Goal: Task Accomplishment & Management: Use online tool/utility

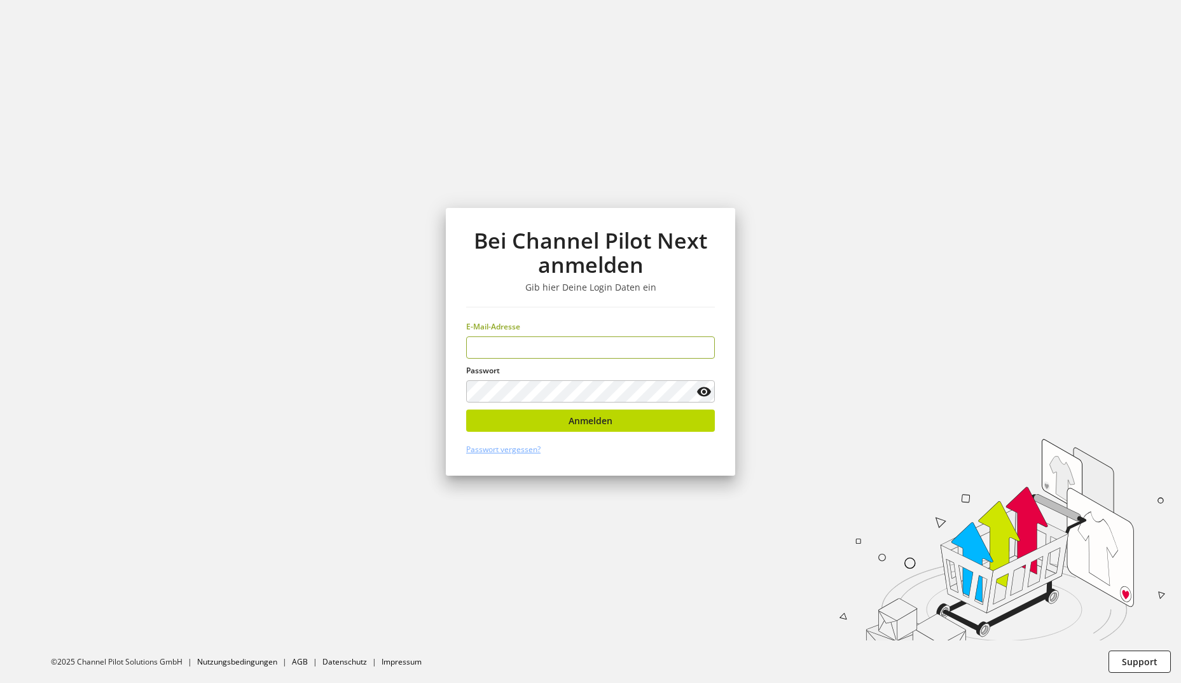
type input "**********"
click at [687, 419] on button "Anmelden" at bounding box center [590, 421] width 249 height 22
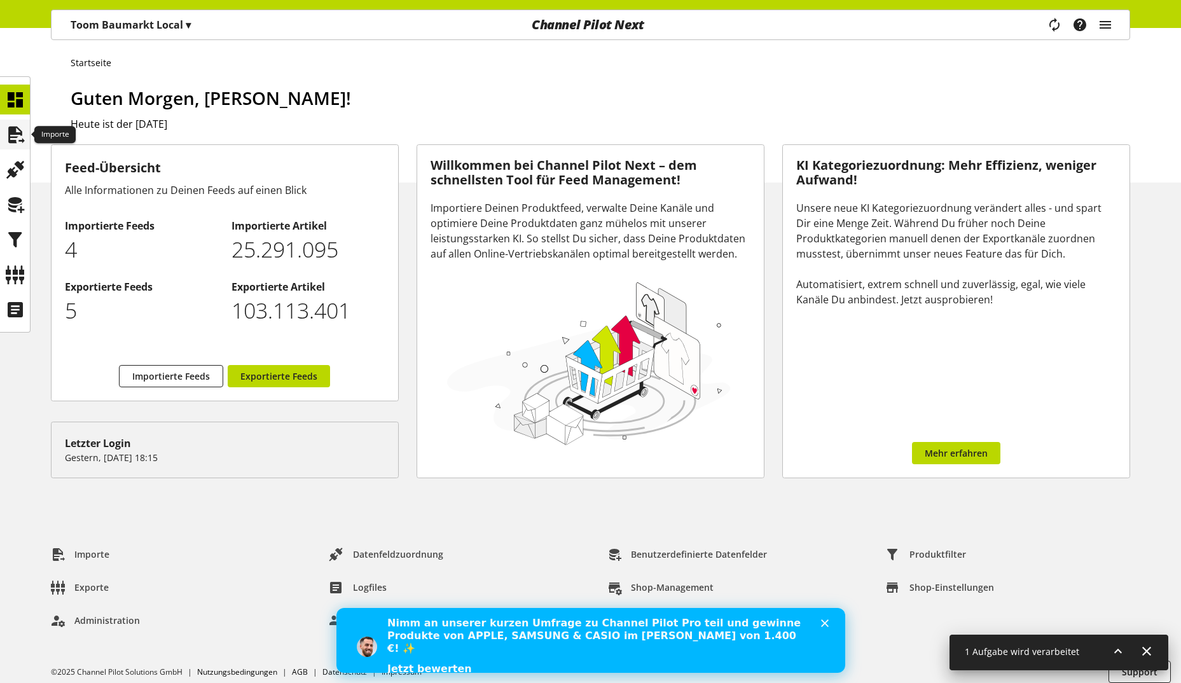
click at [10, 131] on icon at bounding box center [15, 134] width 20 height 25
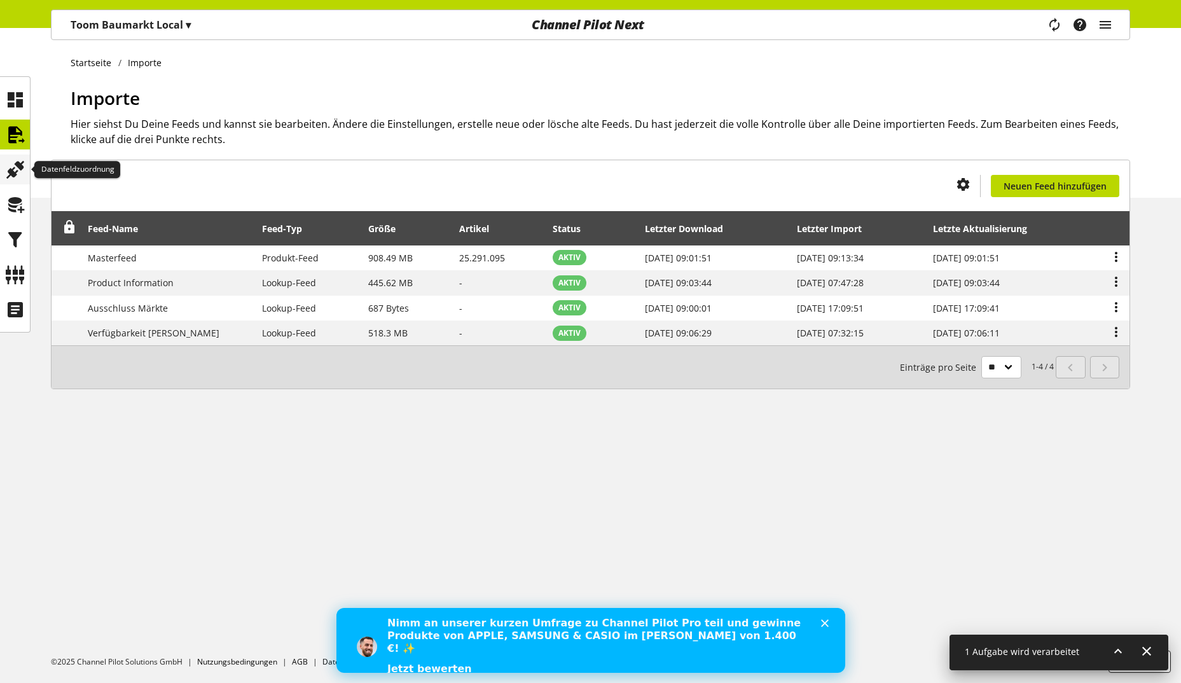
click at [9, 160] on icon at bounding box center [15, 169] width 20 height 25
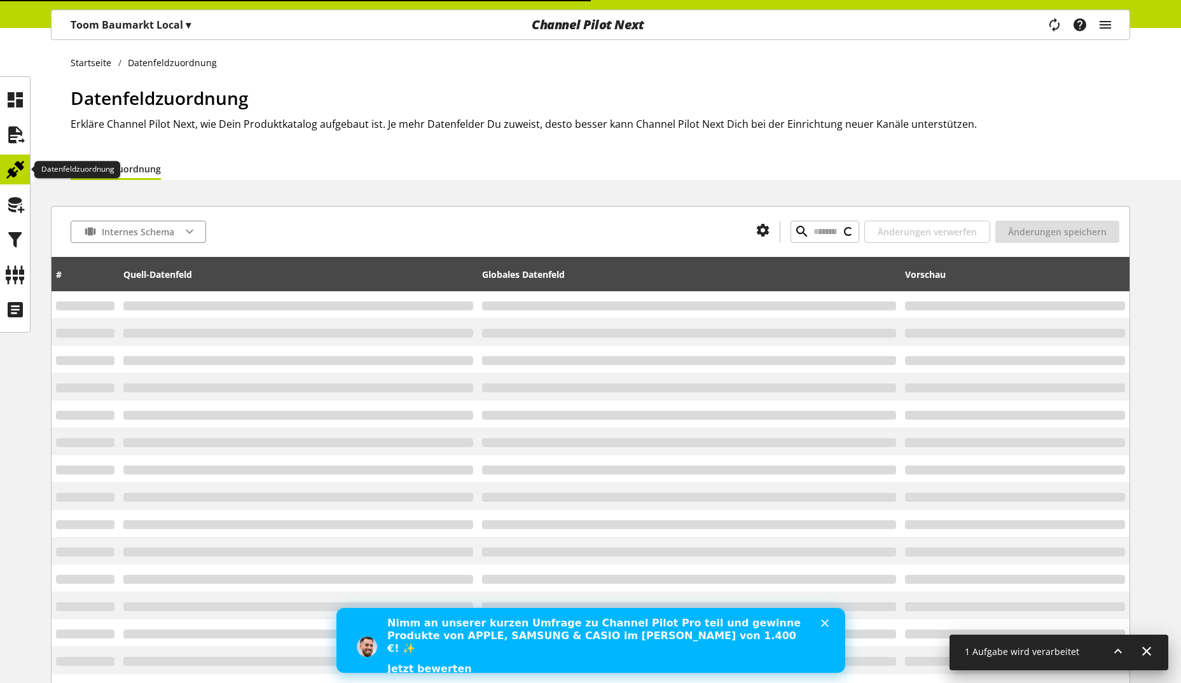
type input "**********"
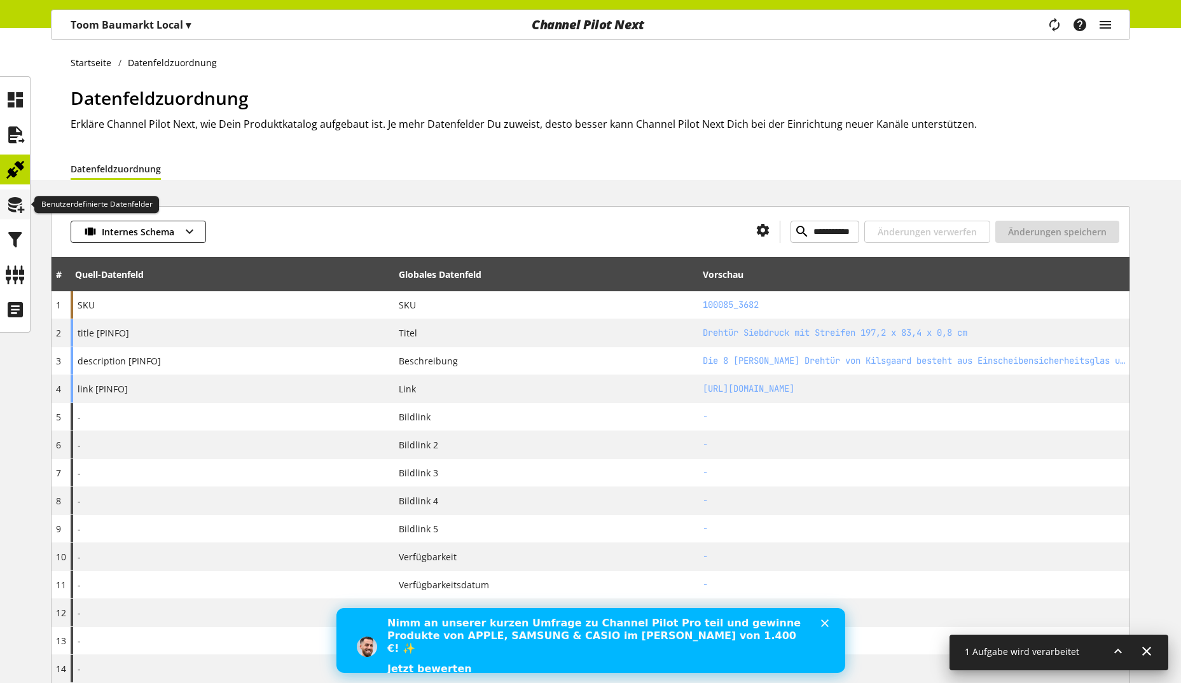
click at [5, 200] on icon at bounding box center [15, 204] width 20 height 25
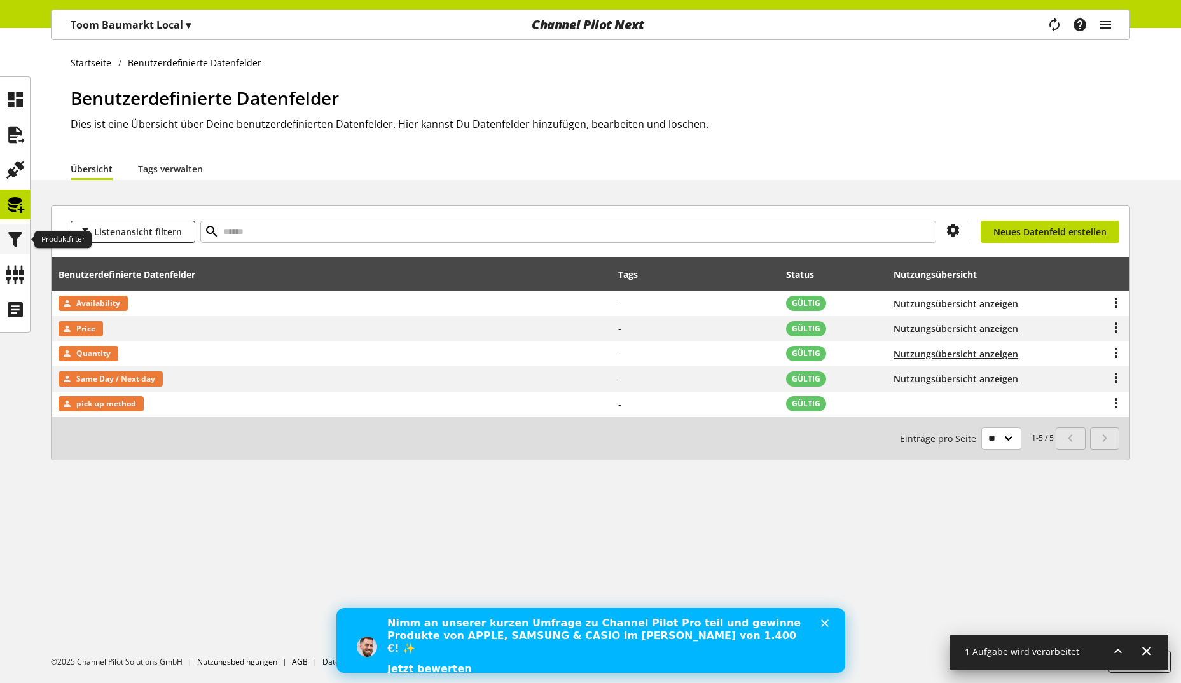
click at [15, 247] on icon at bounding box center [15, 239] width 20 height 25
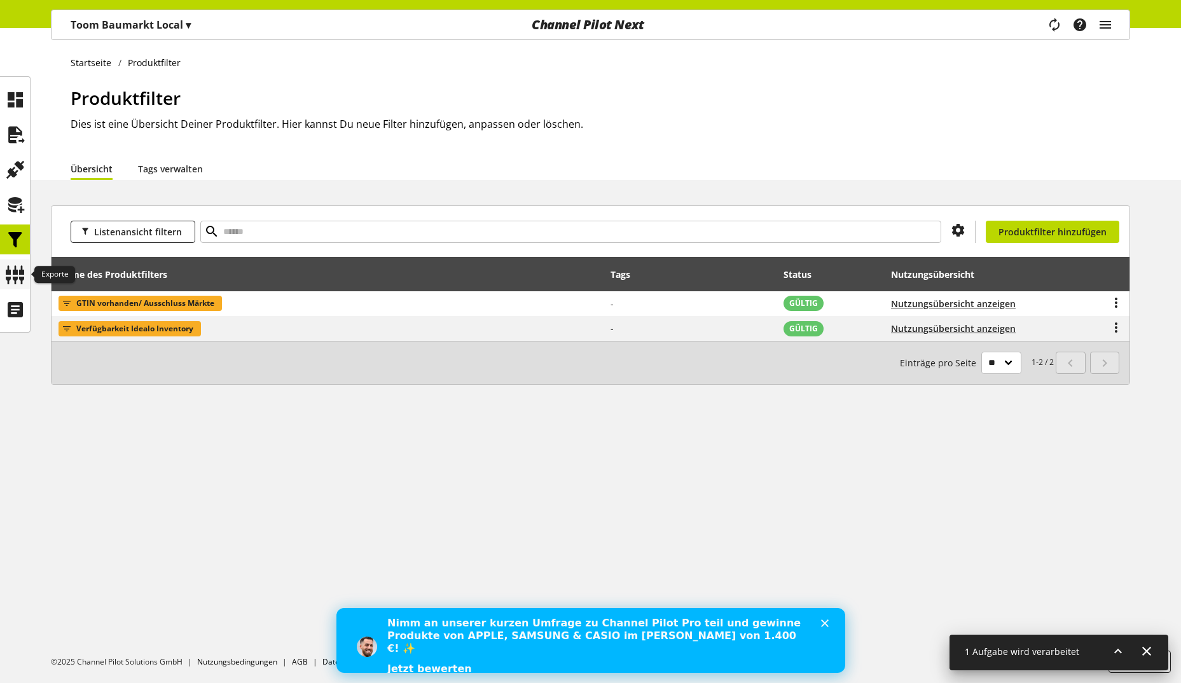
click at [15, 276] on icon at bounding box center [15, 274] width 20 height 25
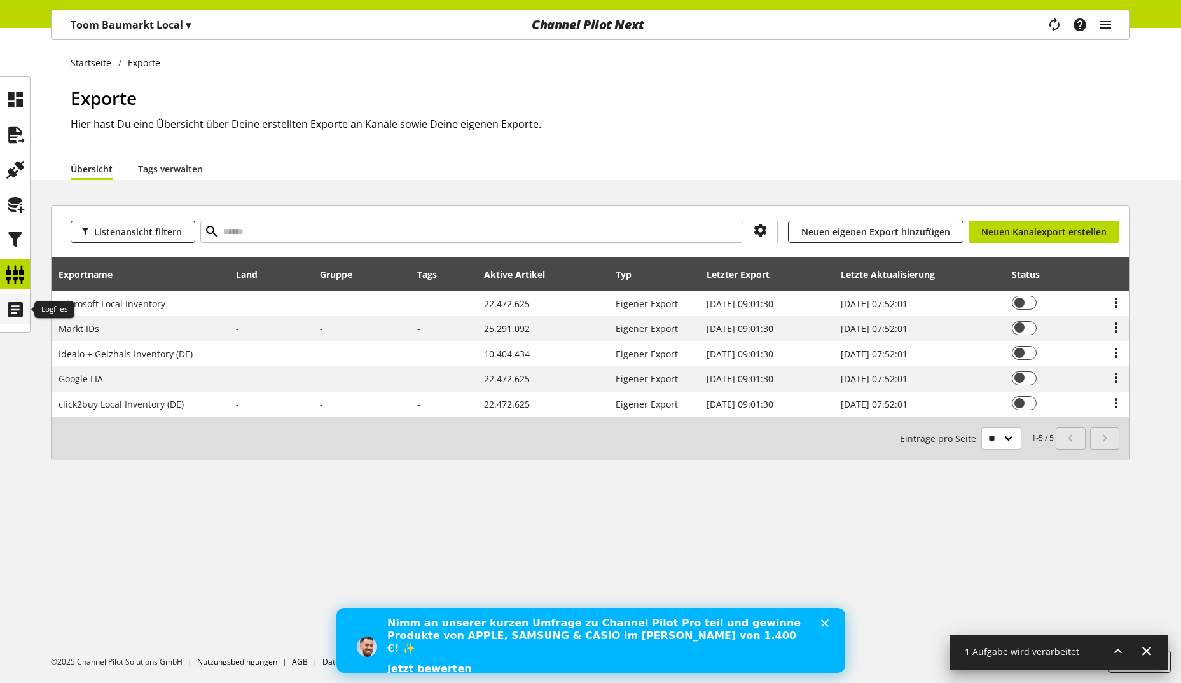
click at [8, 296] on div at bounding box center [15, 309] width 30 height 30
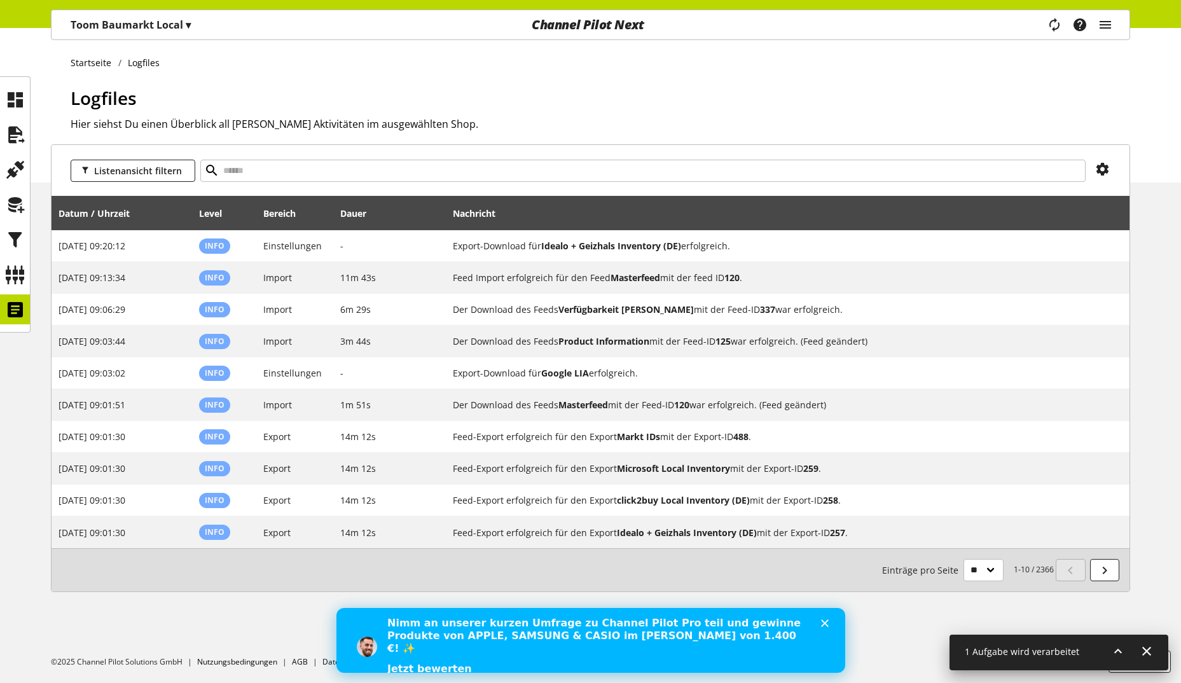
click at [1115, 649] on icon at bounding box center [1117, 651] width 15 height 23
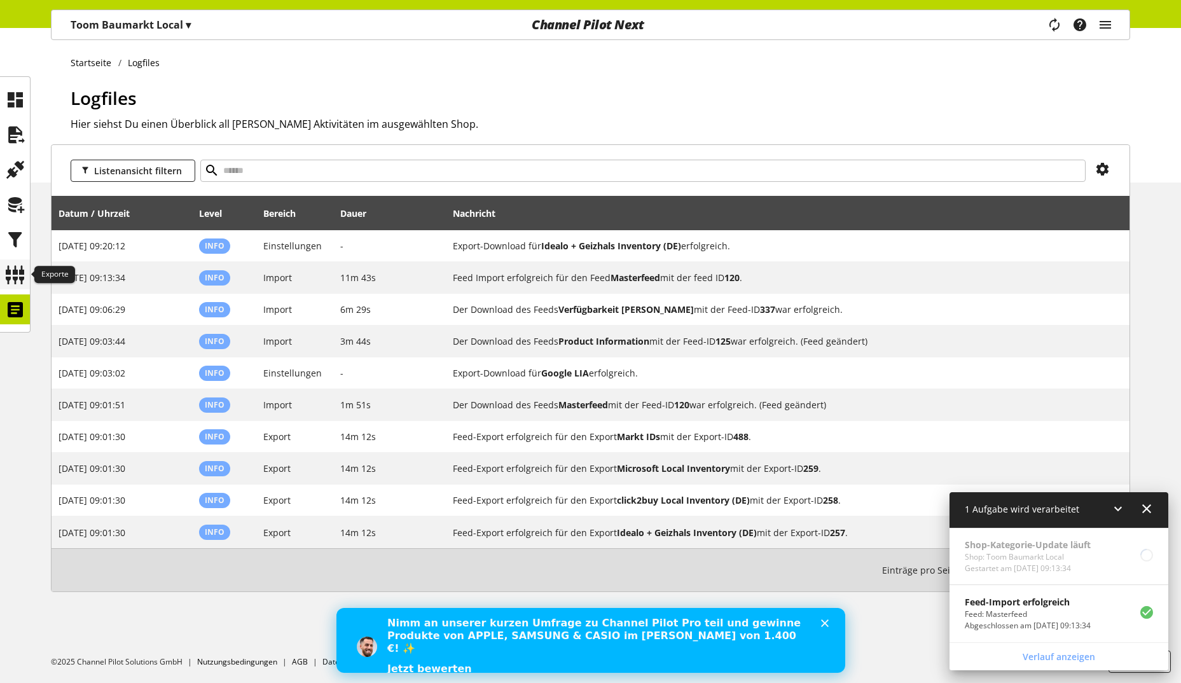
click at [14, 277] on icon at bounding box center [15, 274] width 20 height 25
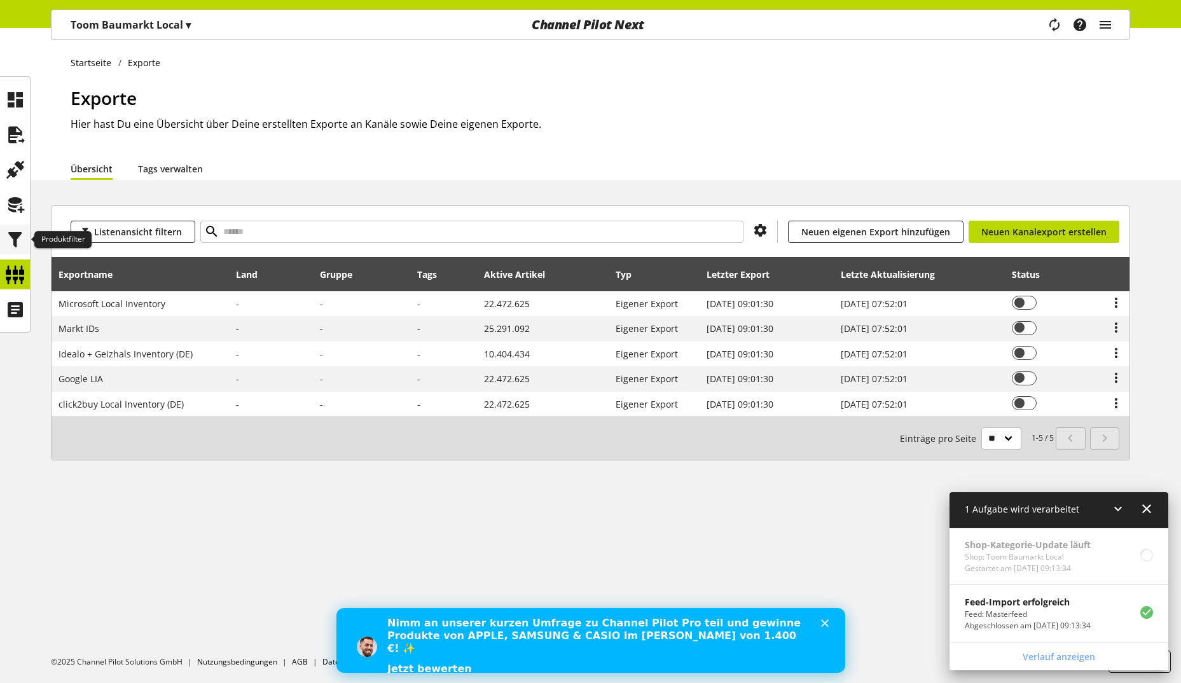
click at [18, 246] on icon at bounding box center [15, 239] width 20 height 25
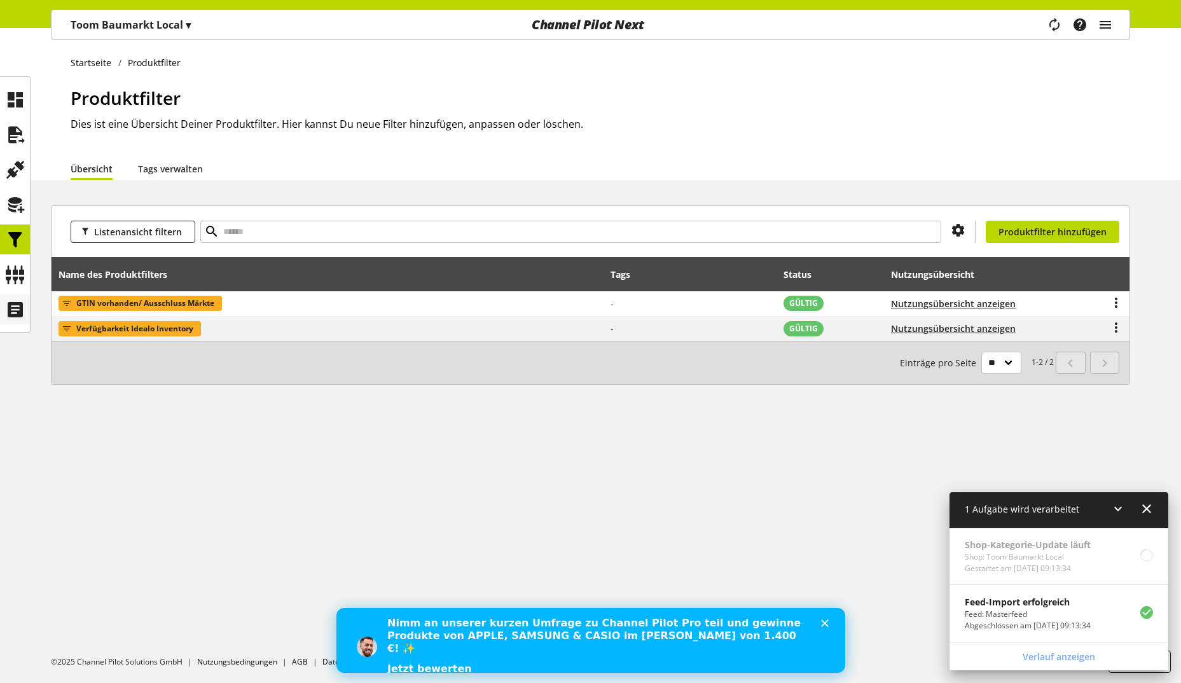
click at [18, 305] on icon at bounding box center [15, 309] width 20 height 25
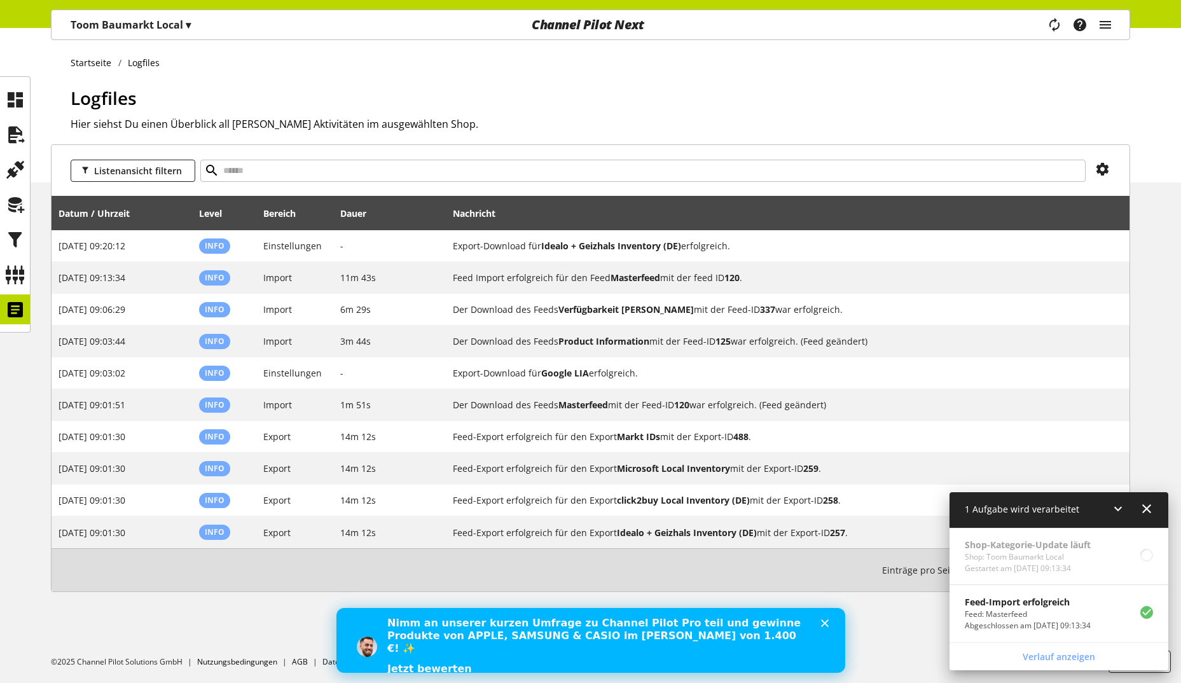
click at [1122, 513] on icon at bounding box center [1117, 508] width 15 height 23
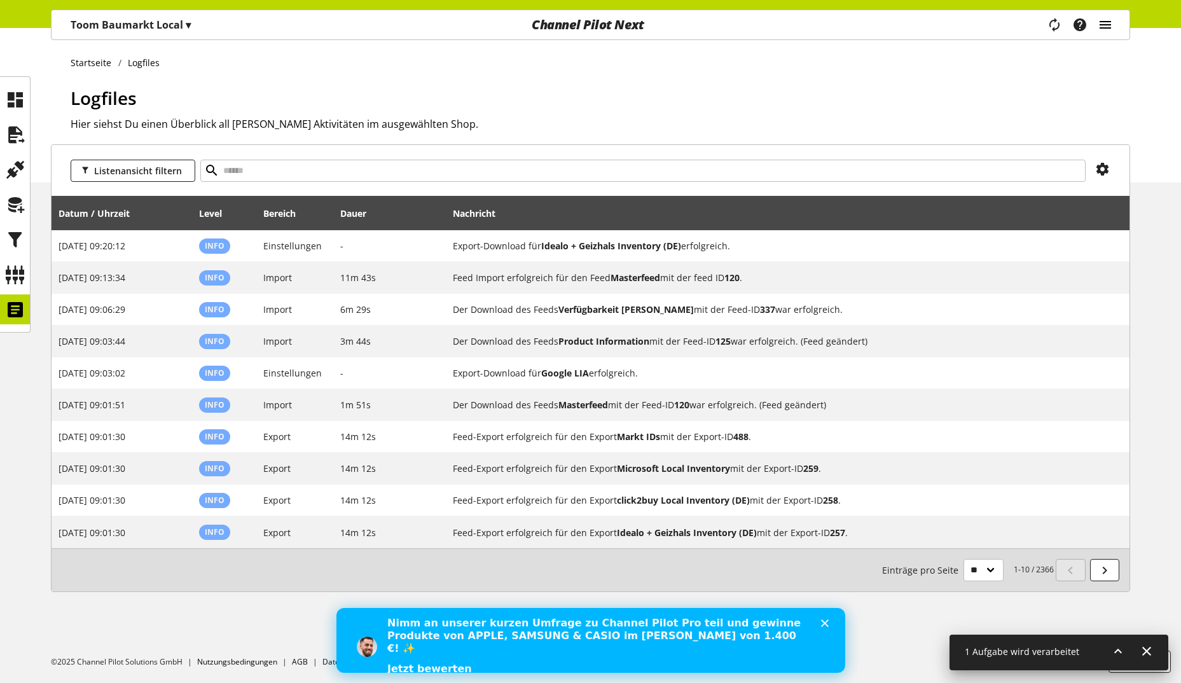
click at [1111, 23] on icon "main navigation" at bounding box center [1105, 24] width 15 height 23
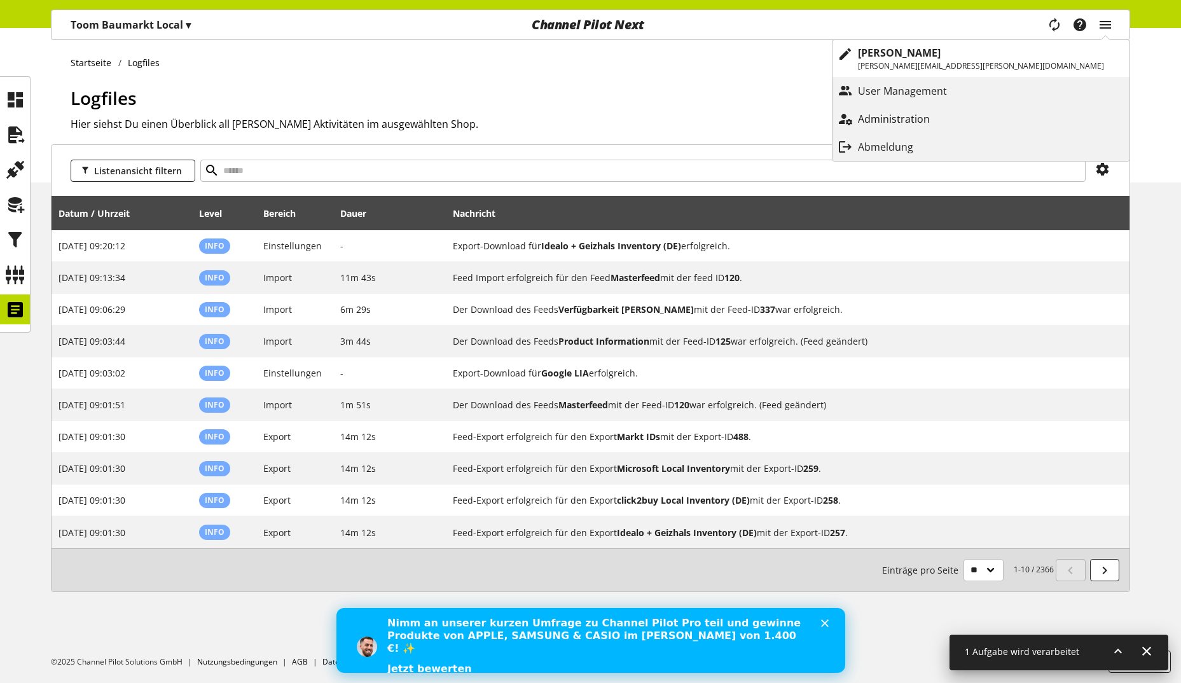
click at [955, 114] on p "Administration" at bounding box center [906, 118] width 97 height 15
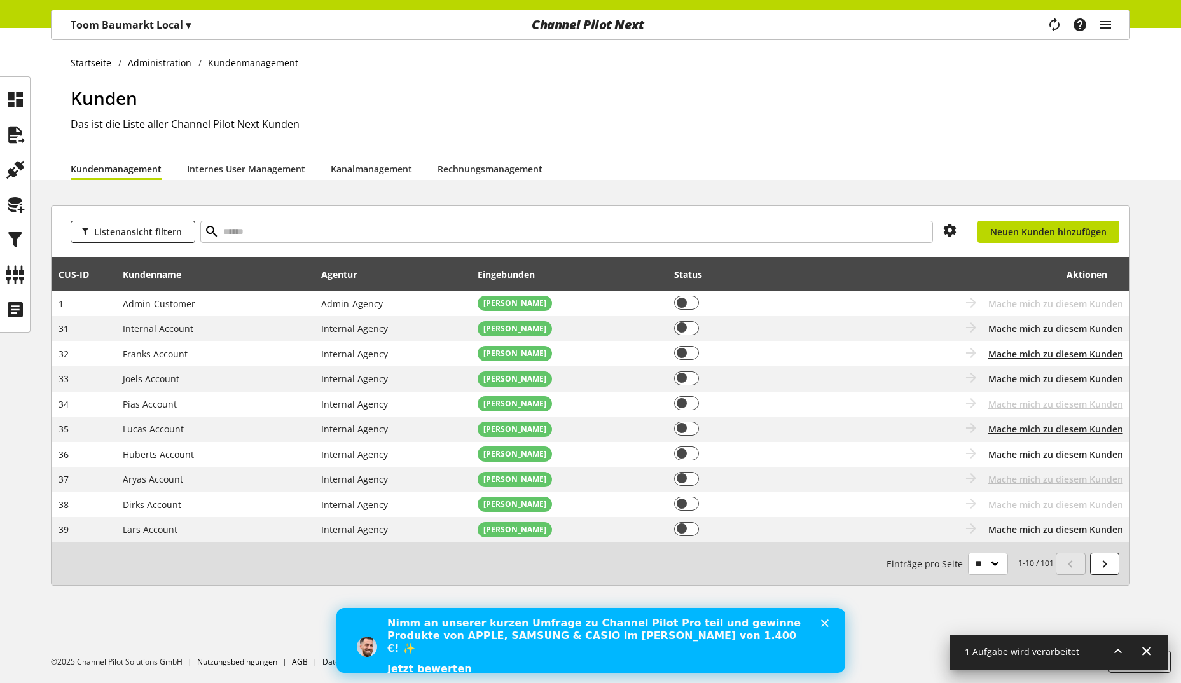
click at [244, 243] on div "Listenansicht filtern Du hast nicht die Berechtigung, einen neuen Kunden anzule…" at bounding box center [591, 231] width 1078 height 51
click at [246, 236] on input "text" at bounding box center [566, 232] width 733 height 22
type input "*"
type input "****"
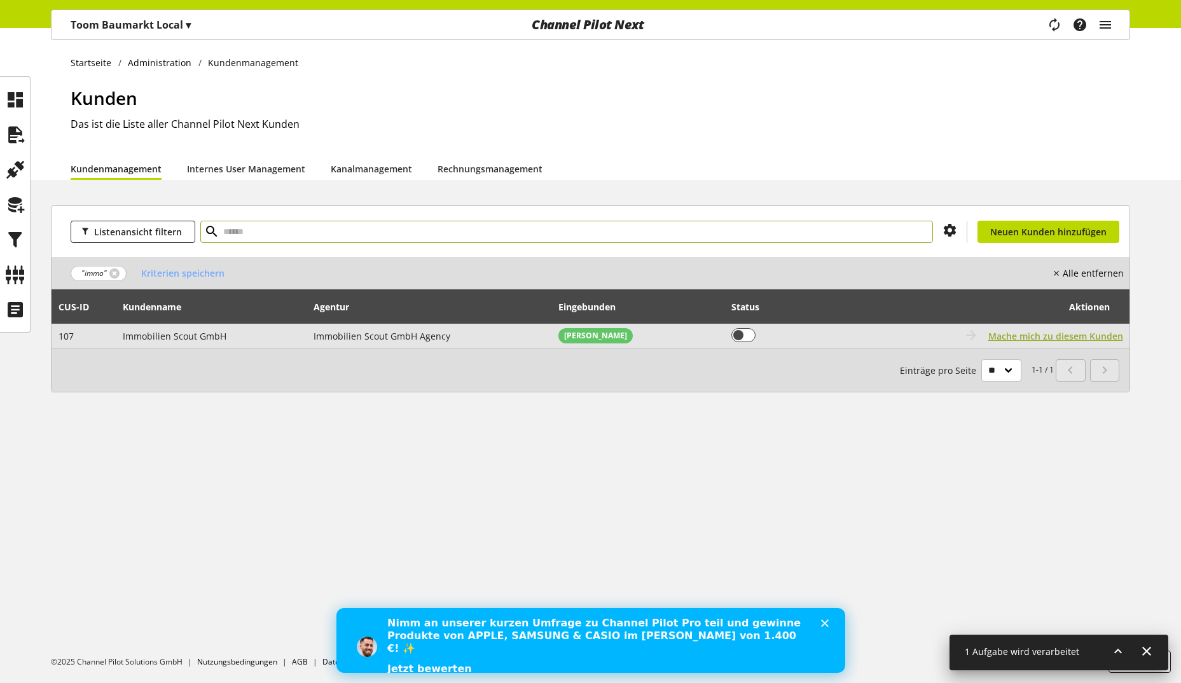
click at [1051, 335] on span "Mache mich zu diesem Kunden" at bounding box center [1055, 335] width 135 height 13
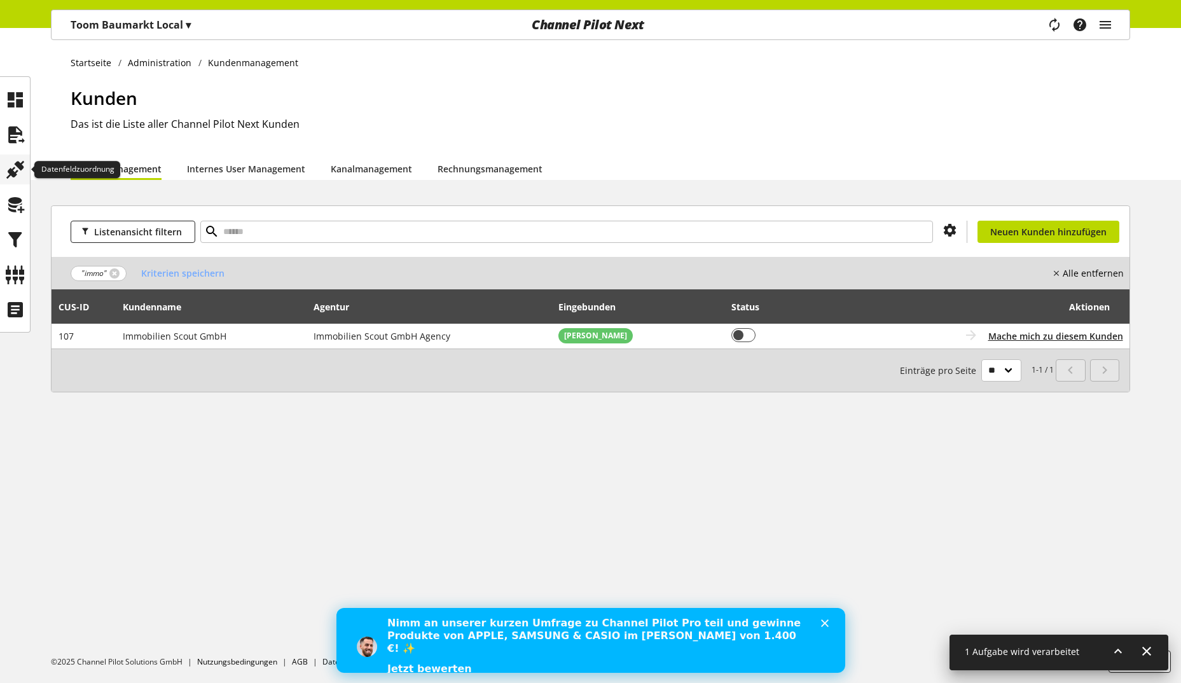
click at [15, 172] on icon at bounding box center [15, 169] width 20 height 25
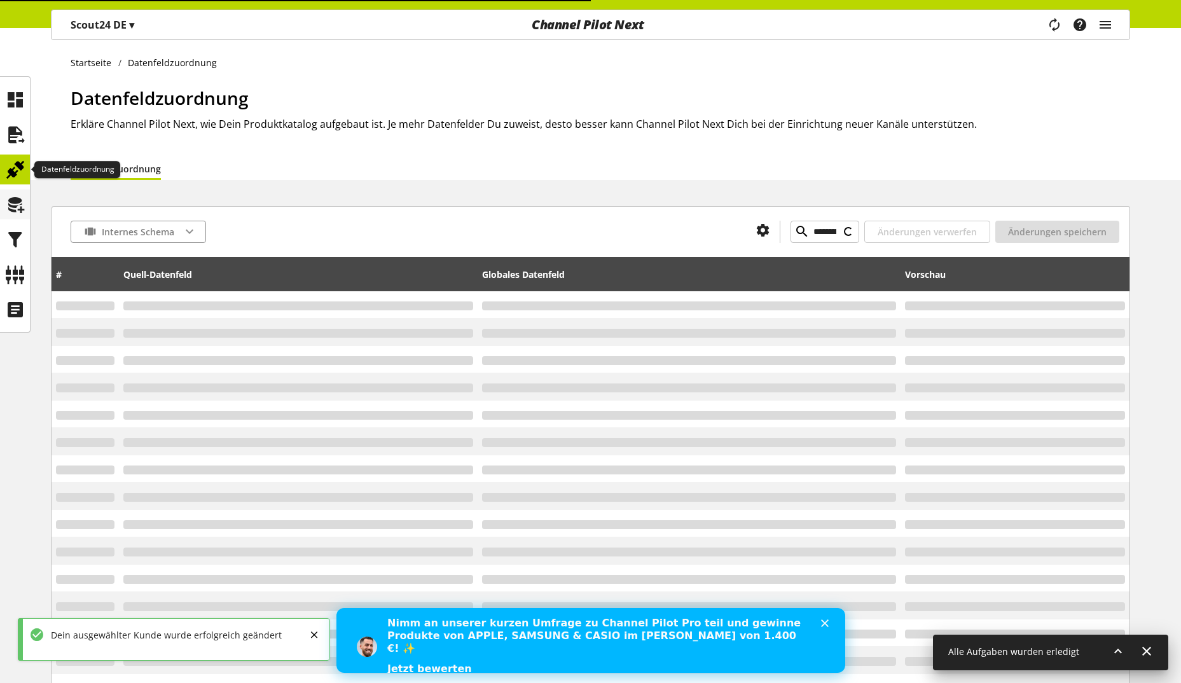
type input "*********"
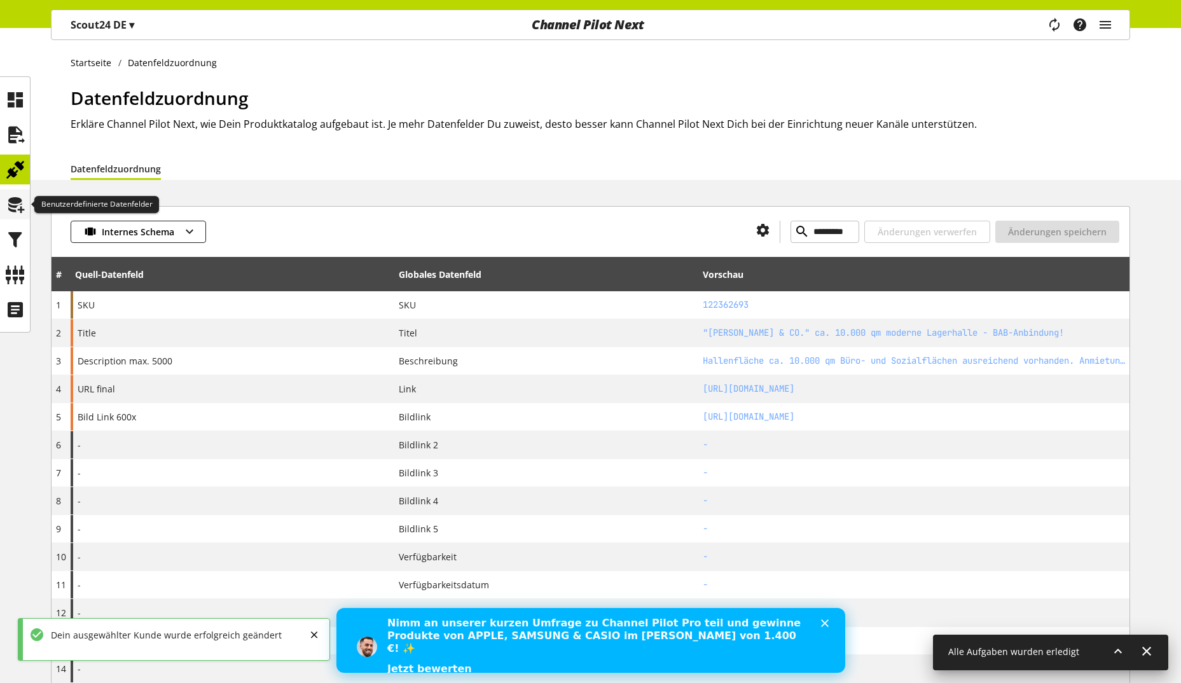
click at [8, 200] on icon at bounding box center [15, 204] width 20 height 25
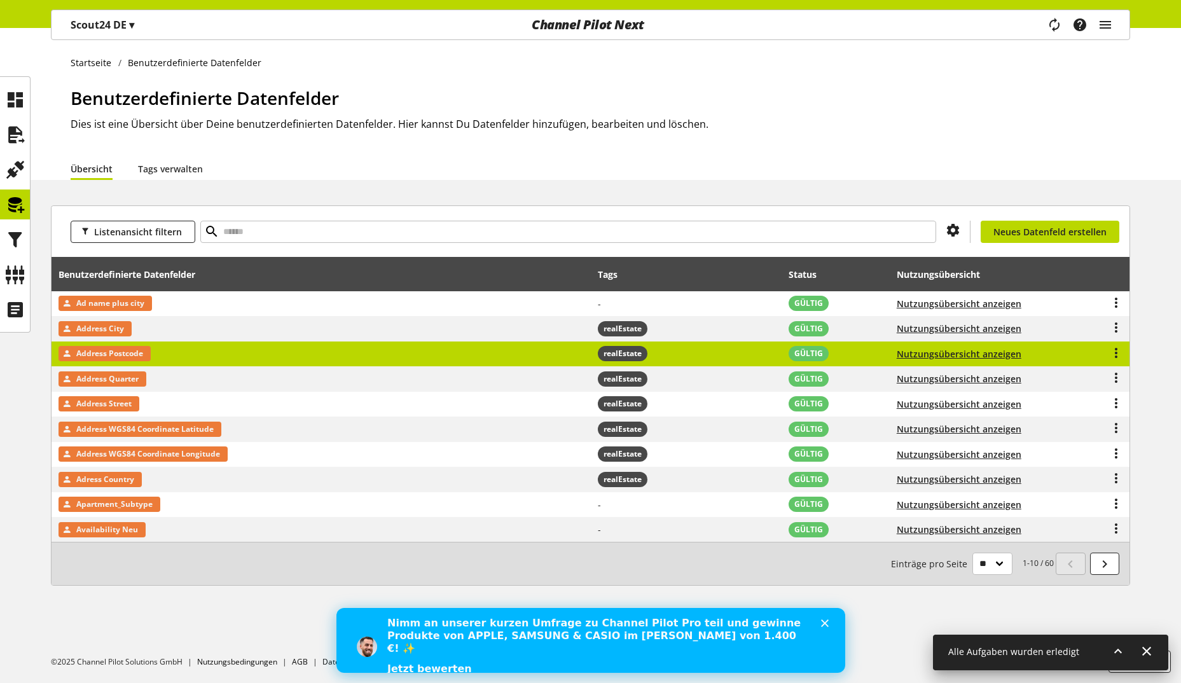
click at [350, 354] on td "Address Postcode" at bounding box center [321, 354] width 539 height 25
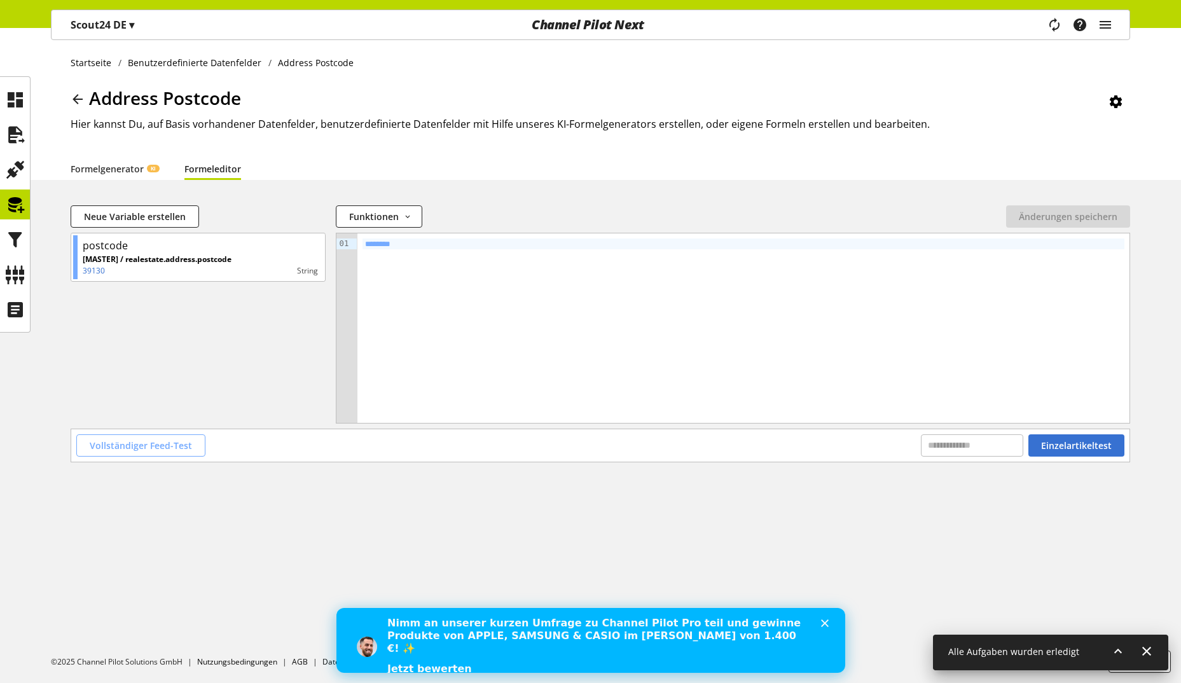
click at [133, 453] on button "Vollständiger Feed-Test" at bounding box center [140, 445] width 129 height 22
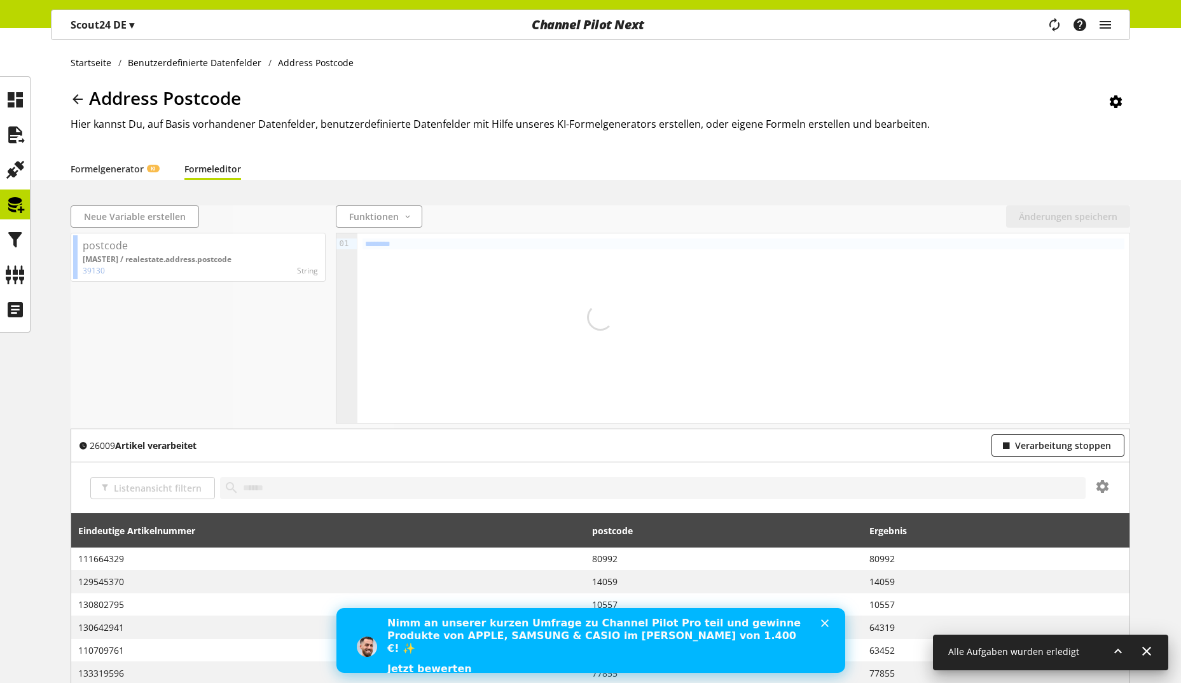
scroll to position [210, 0]
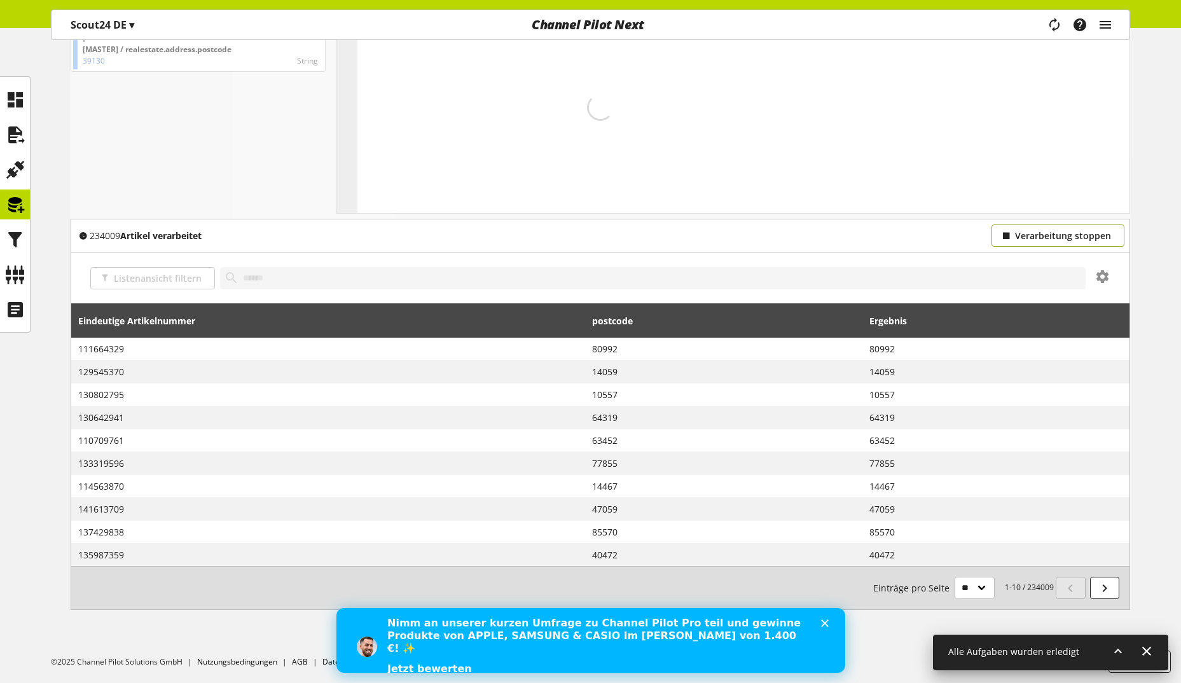
click at [1061, 231] on span "Verarbeitung stoppen" at bounding box center [1063, 235] width 96 height 13
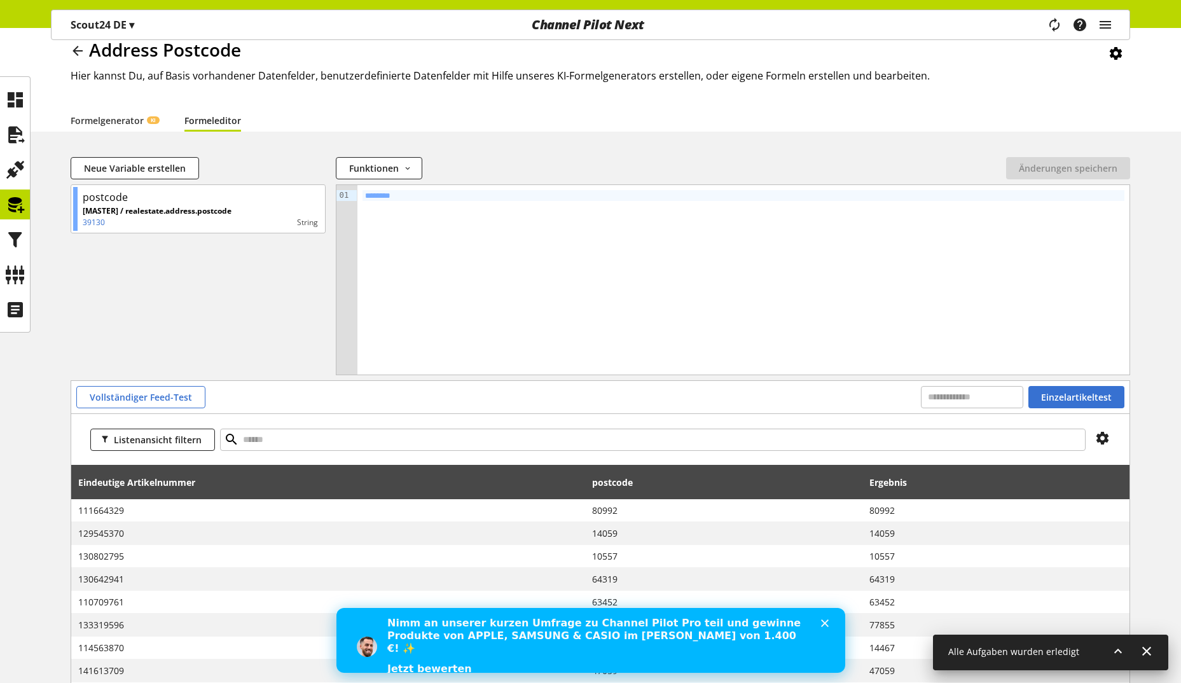
scroll to position [0, 0]
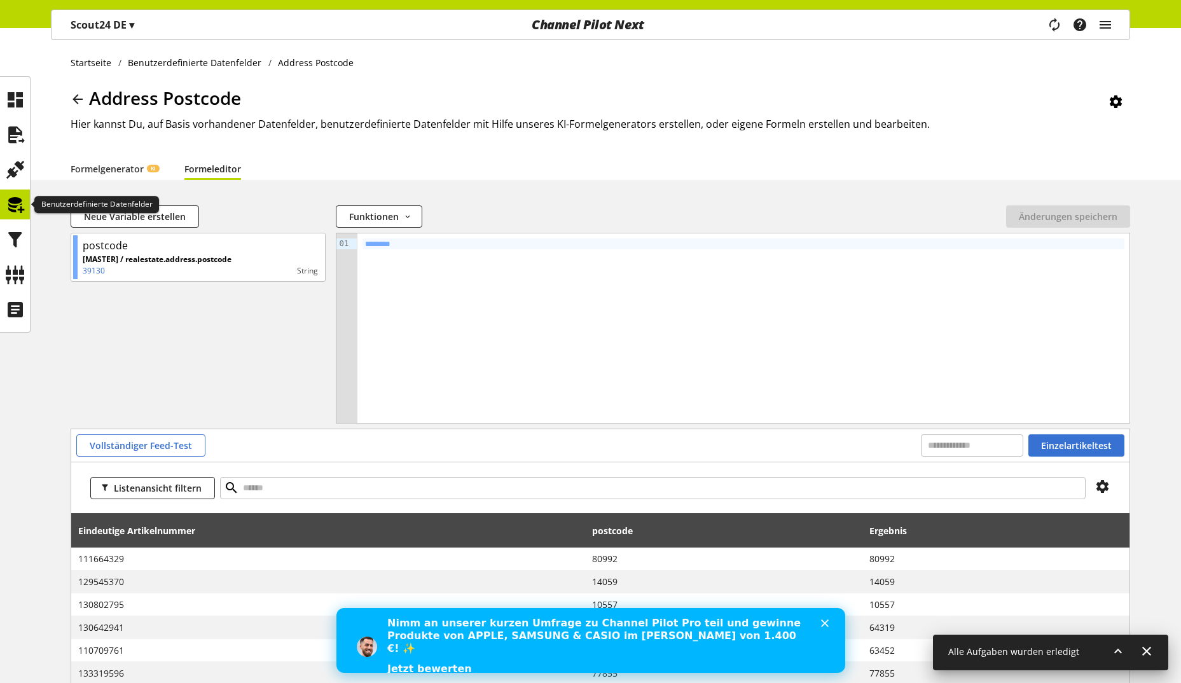
click at [24, 205] on icon at bounding box center [15, 204] width 20 height 25
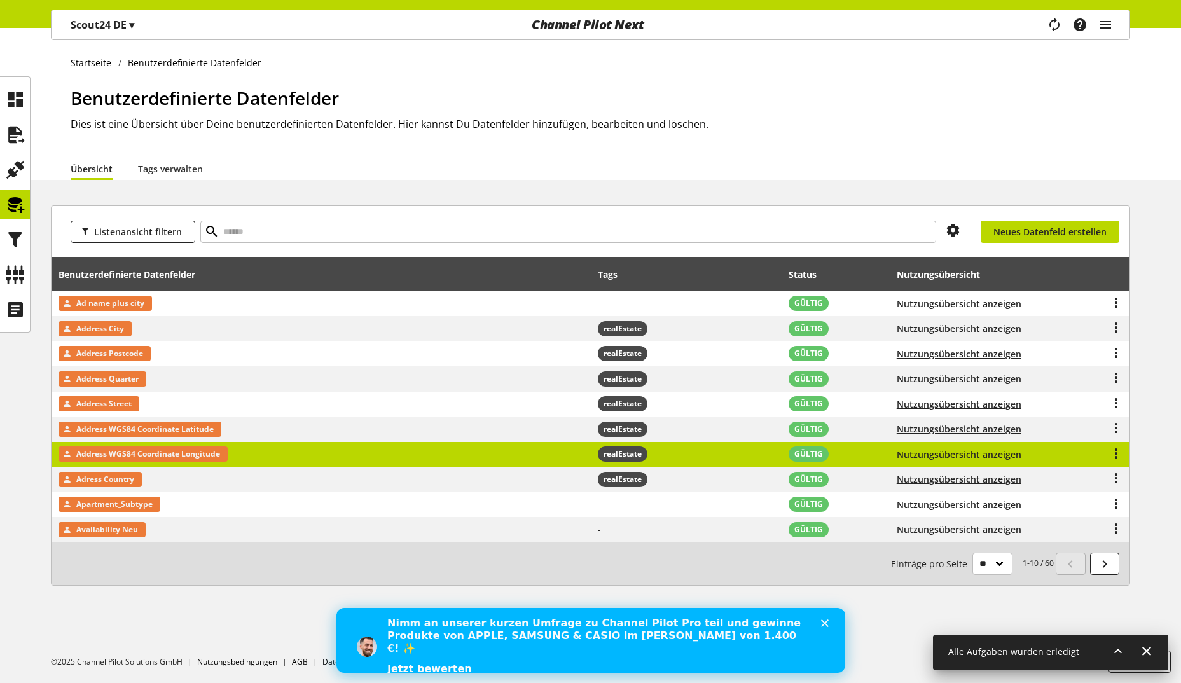
click at [247, 461] on td "Address WGS84 Coordinate Longitude" at bounding box center [321, 454] width 539 height 25
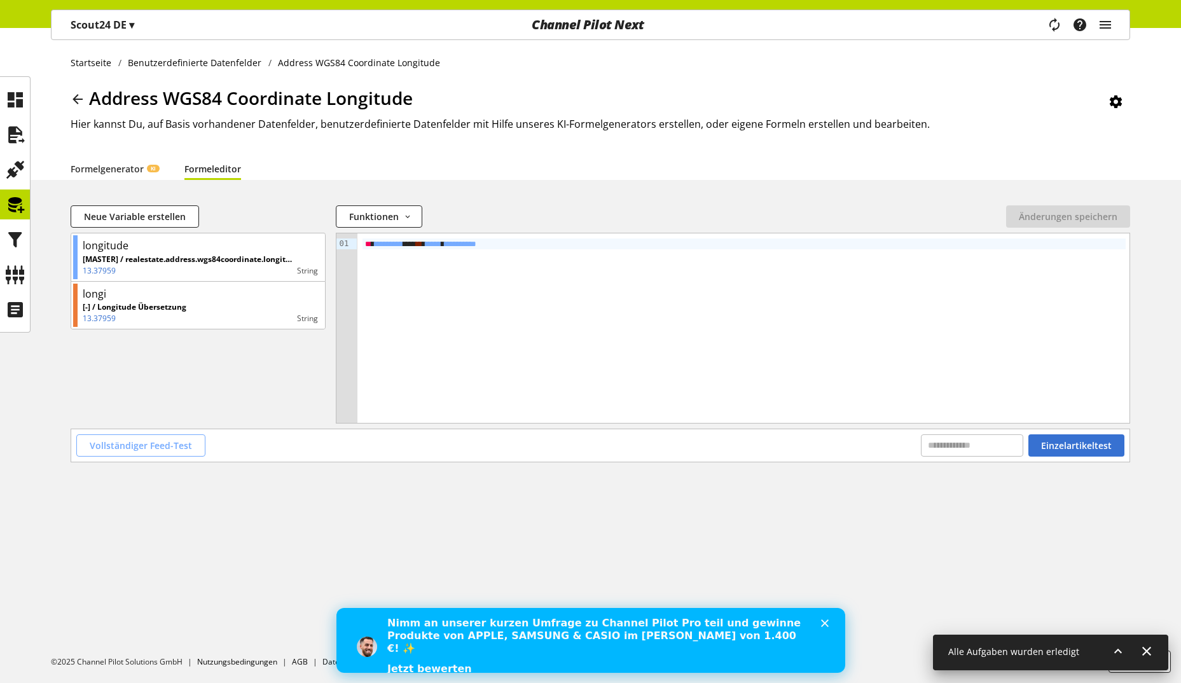
drag, startPoint x: 116, startPoint y: 448, endPoint x: 164, endPoint y: 438, distance: 48.8
click at [116, 448] on span "Vollständiger Feed-Test" at bounding box center [141, 445] width 102 height 13
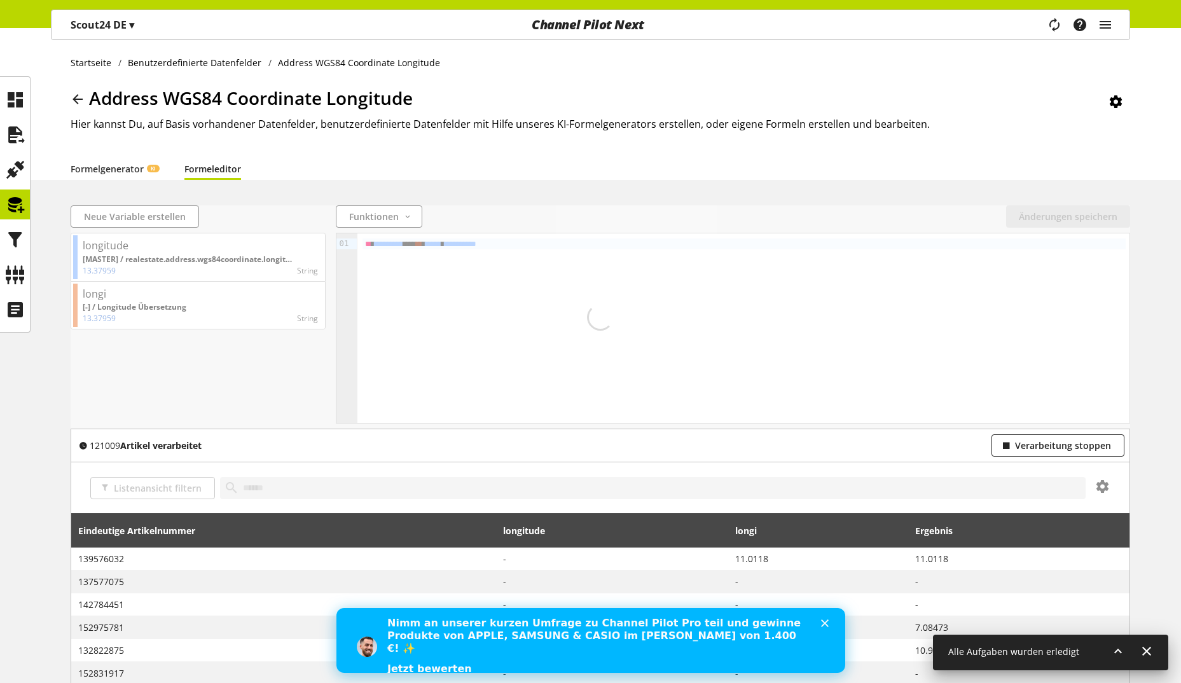
scroll to position [210, 0]
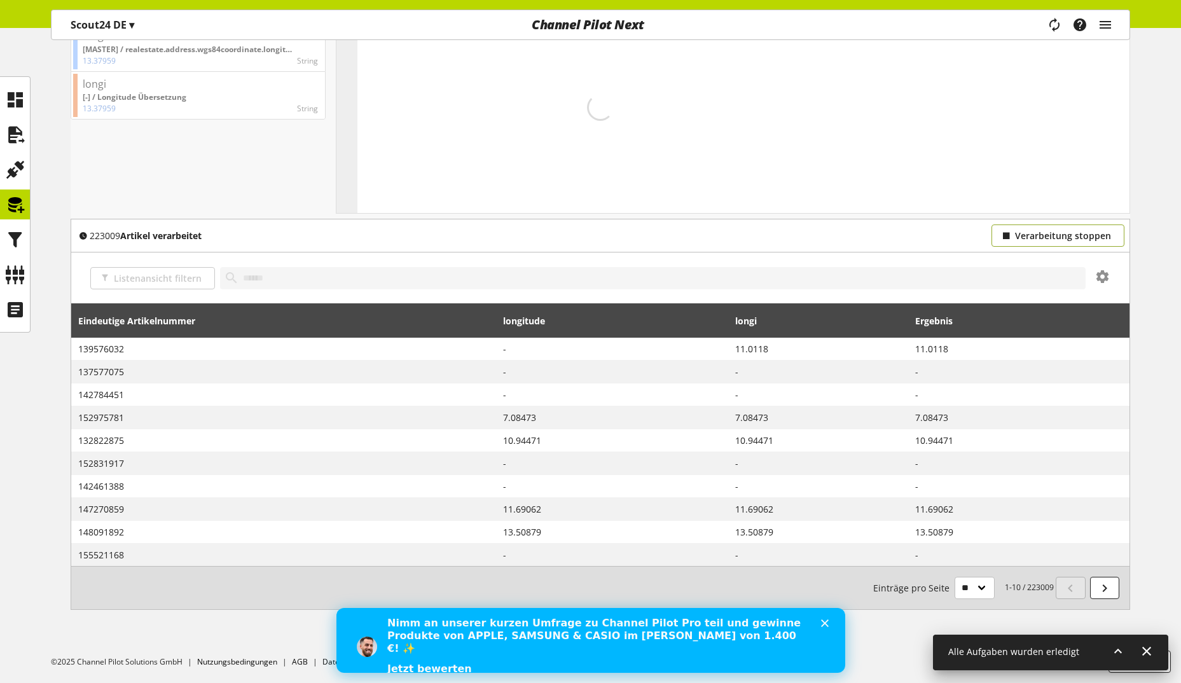
click at [1046, 230] on span "Verarbeitung stoppen" at bounding box center [1063, 235] width 96 height 13
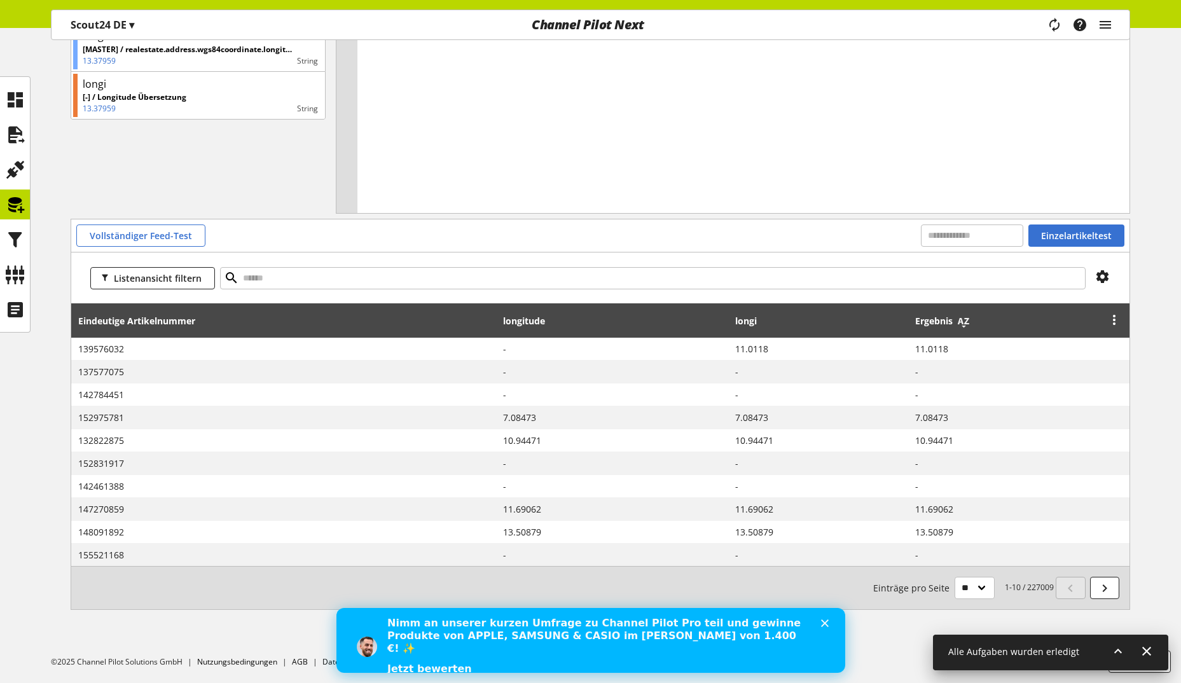
click at [965, 324] on icon at bounding box center [963, 321] width 15 height 23
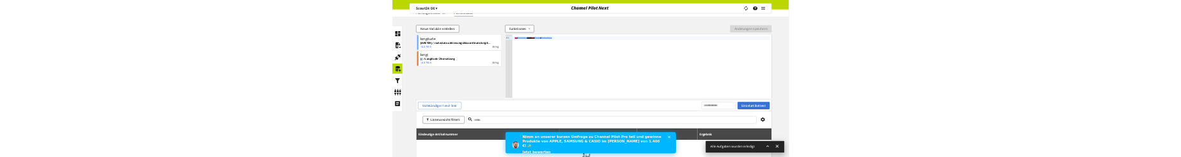
scroll to position [345, 0]
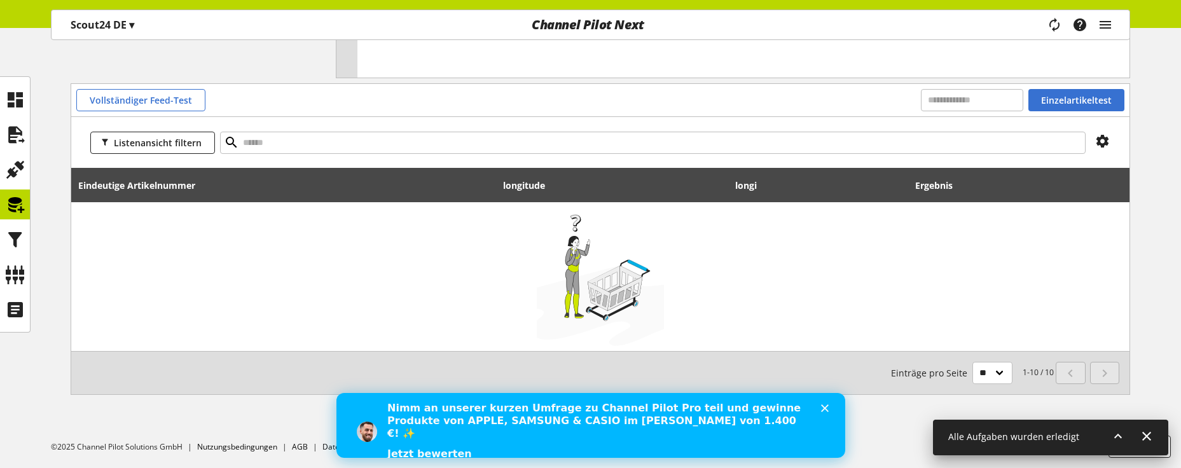
click at [629, 298] on div at bounding box center [600, 277] width 127 height 140
click at [172, 100] on span "Vollständiger Feed-Test" at bounding box center [141, 99] width 102 height 13
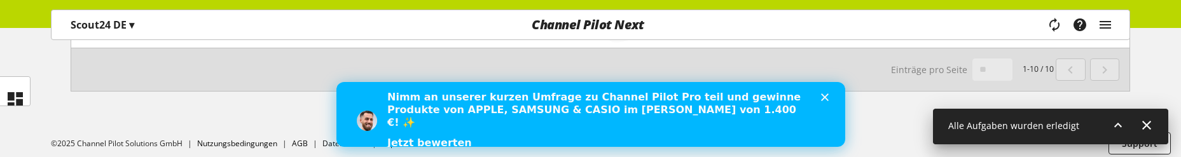
scroll to position [656, 0]
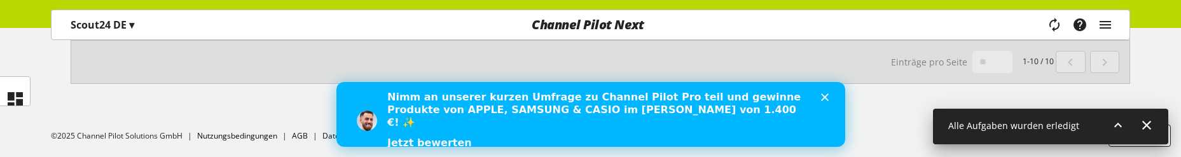
click at [264, 116] on ul "©2025 Channel Pilot Solutions GmbH Nutzungsbedingungen AGB Datenschutz Impressum" at bounding box center [616, 135] width 1130 height 43
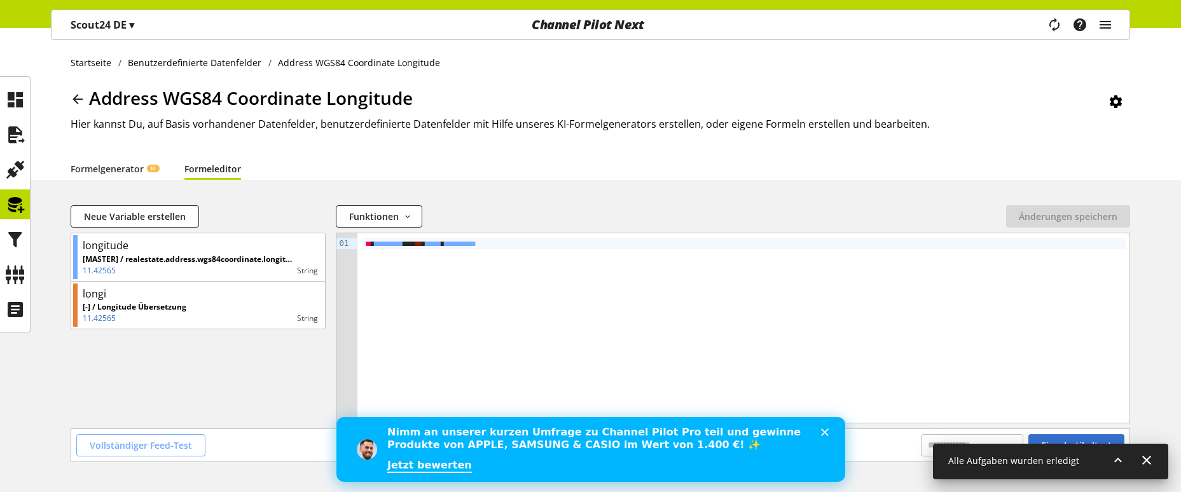
click at [146, 156] on span "Vollständiger Feed-Test" at bounding box center [141, 445] width 102 height 13
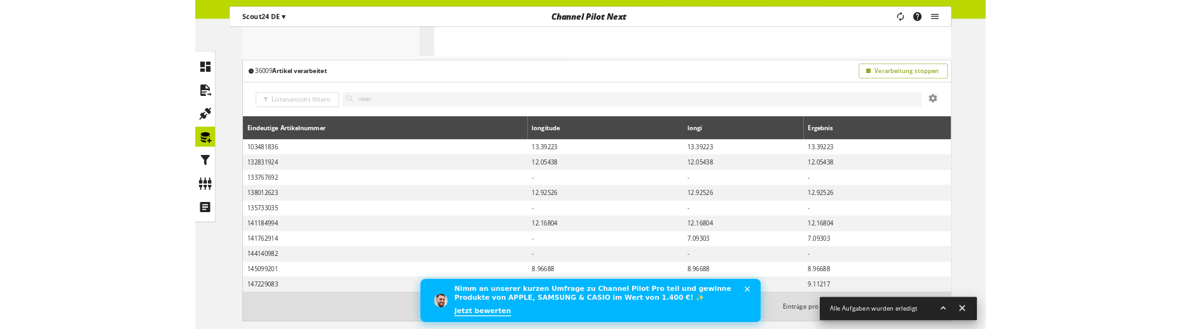
scroll to position [338, 0]
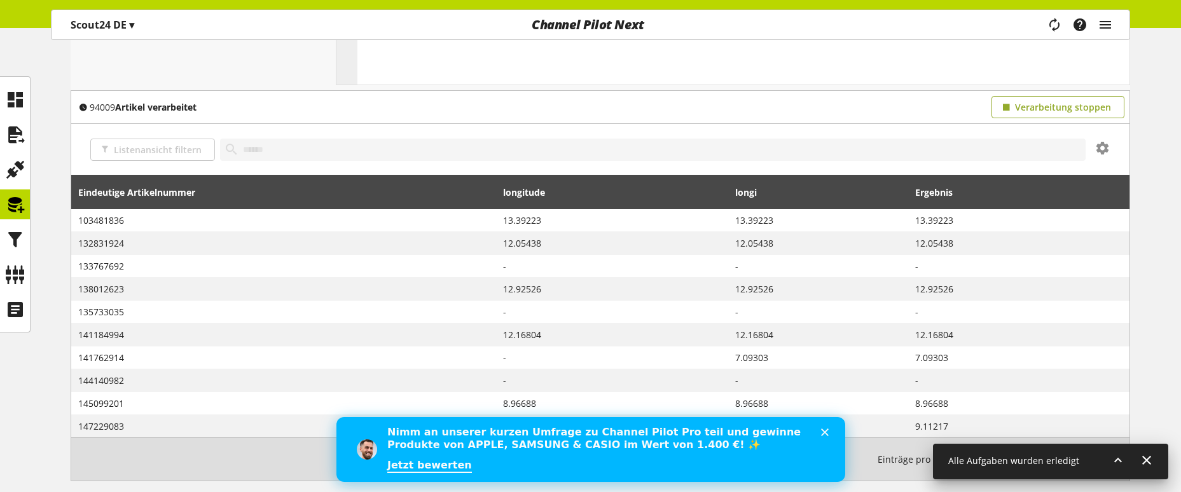
click at [1052, 109] on span "Verarbeitung stoppen" at bounding box center [1063, 106] width 96 height 13
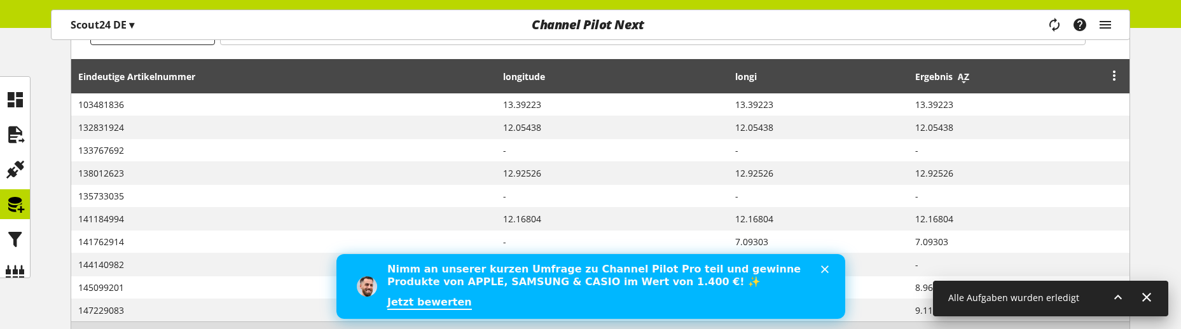
scroll to position [453, 0]
click at [963, 75] on icon at bounding box center [963, 77] width 15 height 23
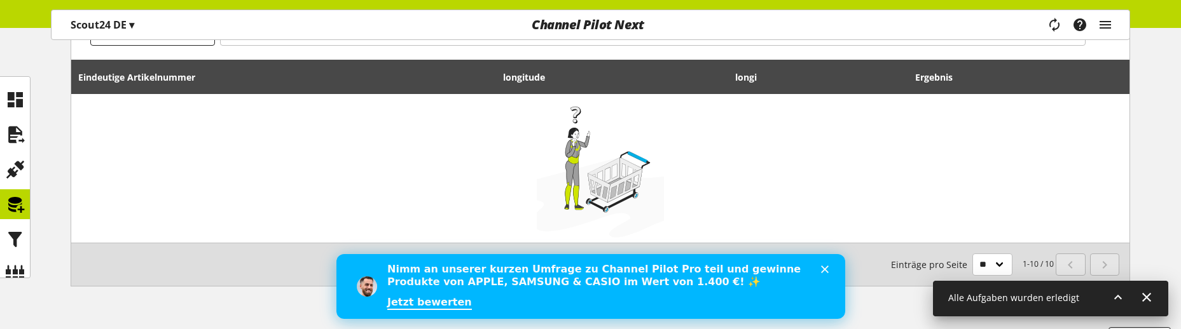
click at [216, 156] on div "Neue Variable erstellen Funktionen abs avg base64_decode base64_encode capitali…" at bounding box center [590, 34] width 1181 height 565
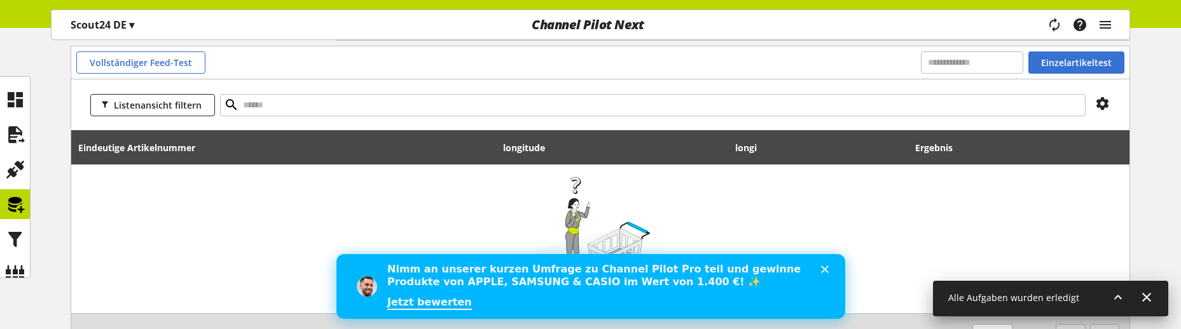
scroll to position [466, 0]
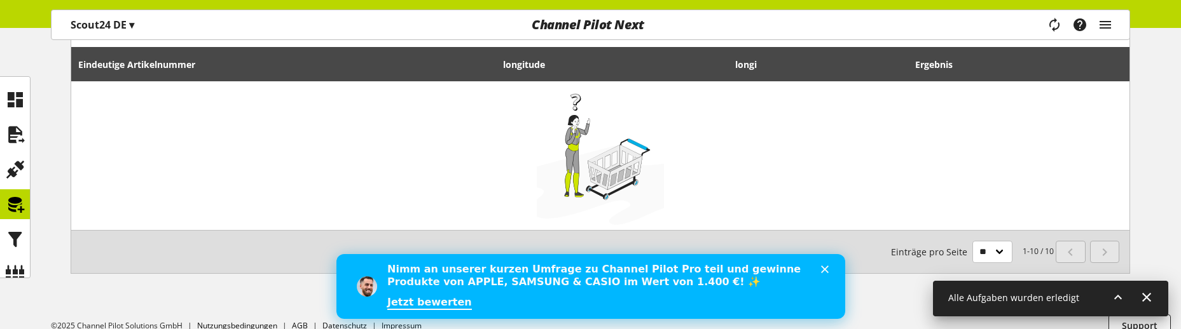
click at [1115, 25] on div "Task-Manager Hilfe-Center [PERSON_NAME] [EMAIL_ADDRESS][DOMAIN_NAME] User Manag…" at bounding box center [1085, 24] width 90 height 29
click at [1108, 25] on icon "main navigation" at bounding box center [1105, 24] width 15 height 23
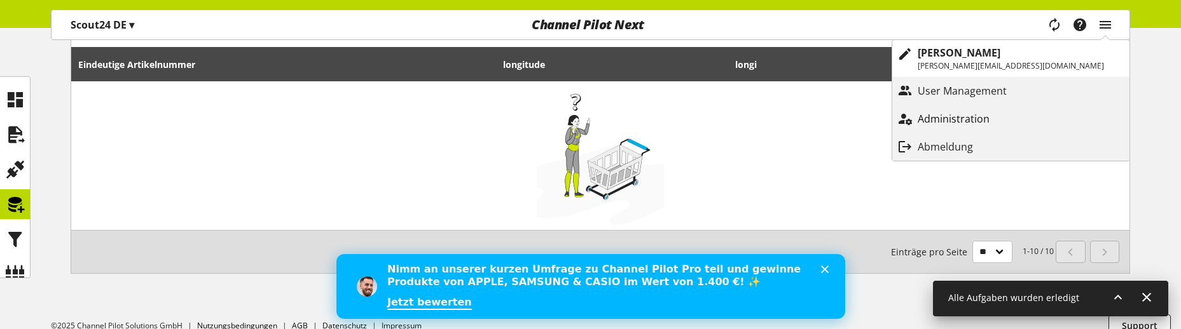
click at [1023, 109] on link "Administration" at bounding box center [1010, 118] width 237 height 23
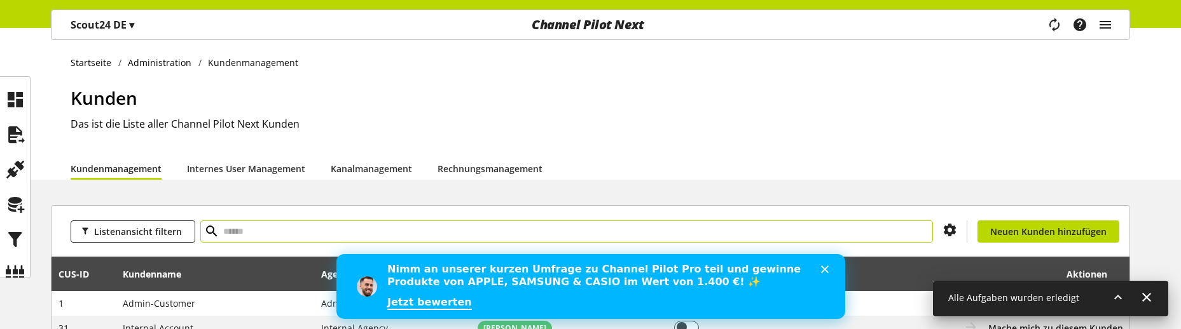
click at [289, 156] on input "text" at bounding box center [566, 232] width 733 height 22
type input "********"
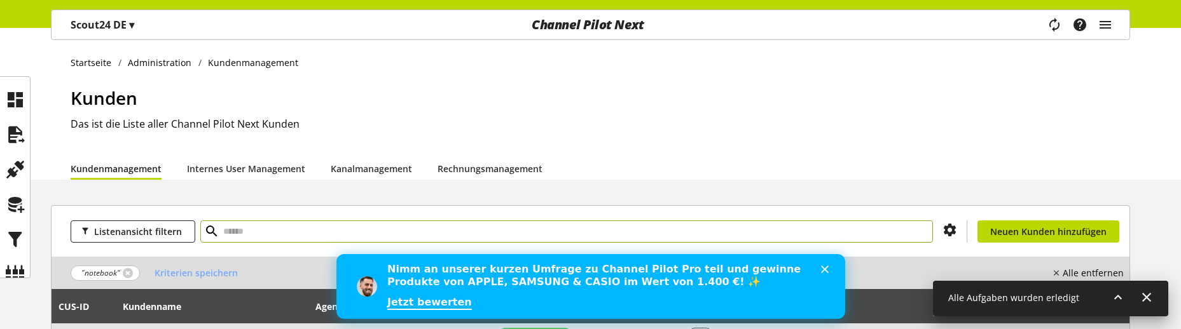
scroll to position [136, 0]
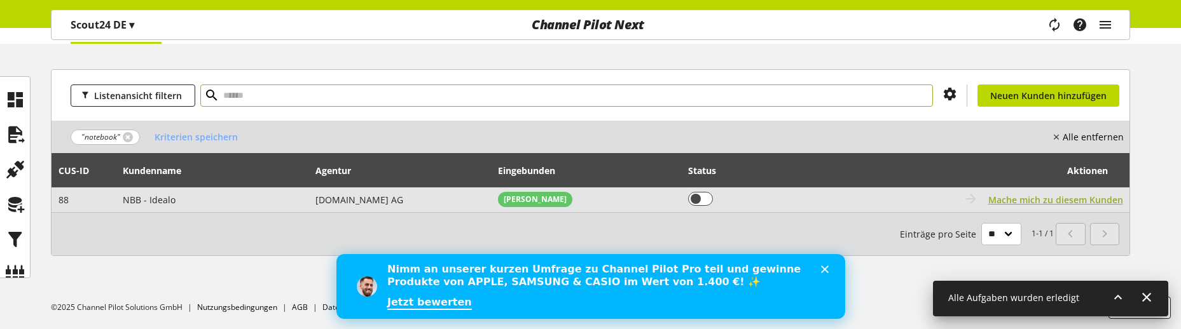
click at [1032, 156] on span "Mache mich zu diesem Kunden" at bounding box center [1055, 199] width 135 height 13
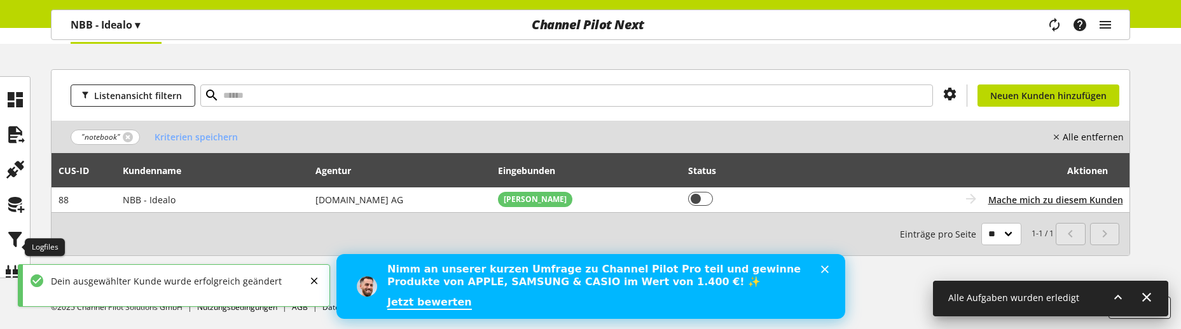
click at [5, 156] on icon at bounding box center [15, 309] width 20 height 25
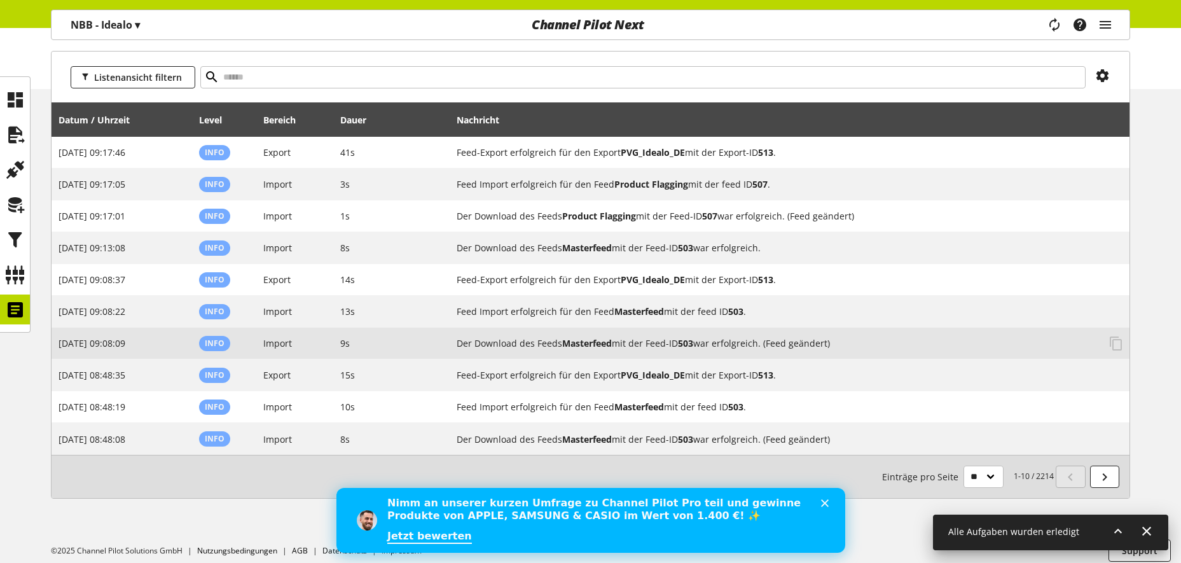
scroll to position [102, 0]
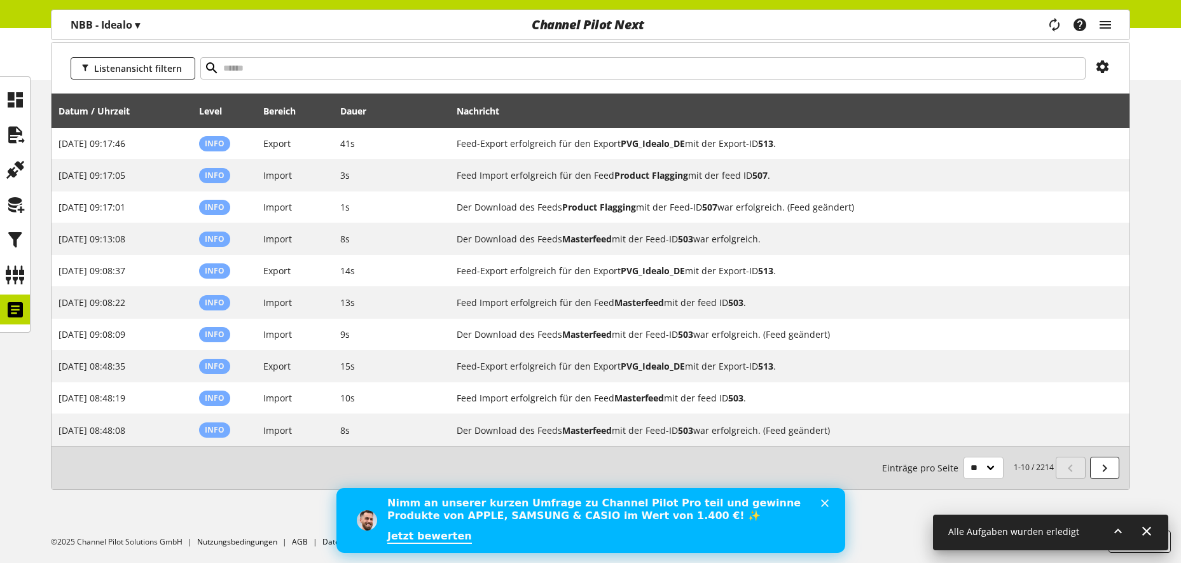
click at [822, 156] on div "Nimm an unserer kurzen Umfrage zu Channel Pilot Pro teil und gewinne Produkte v…" at bounding box center [606, 520] width 438 height 55
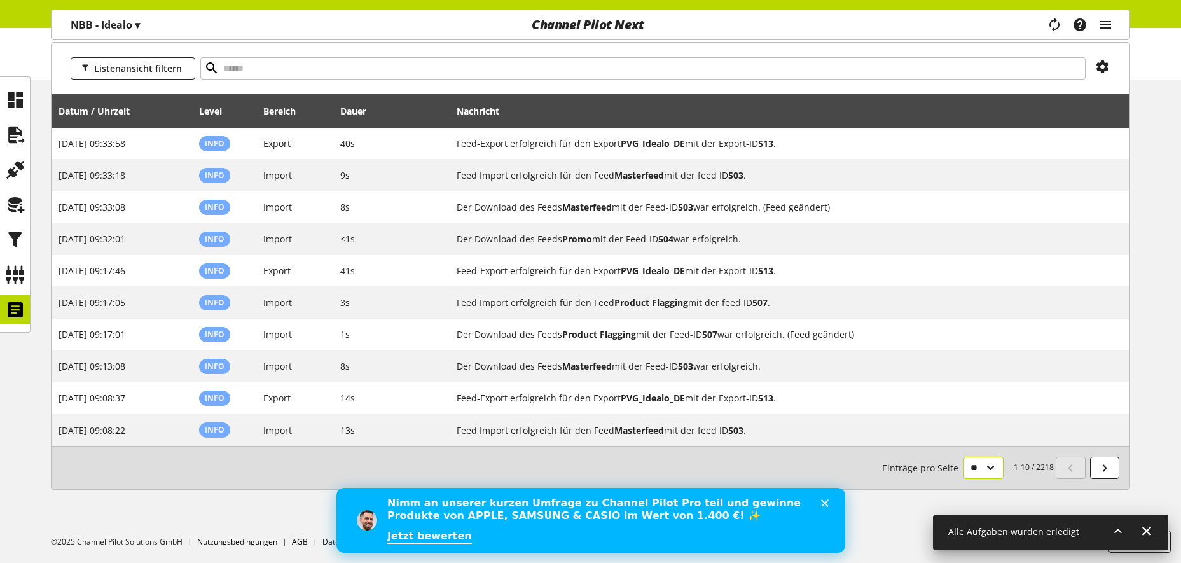
click at [982, 156] on select "** ** ** ***" at bounding box center [983, 468] width 40 height 22
select select "***"
click at [963, 156] on select "** ** ** ***" at bounding box center [983, 468] width 40 height 22
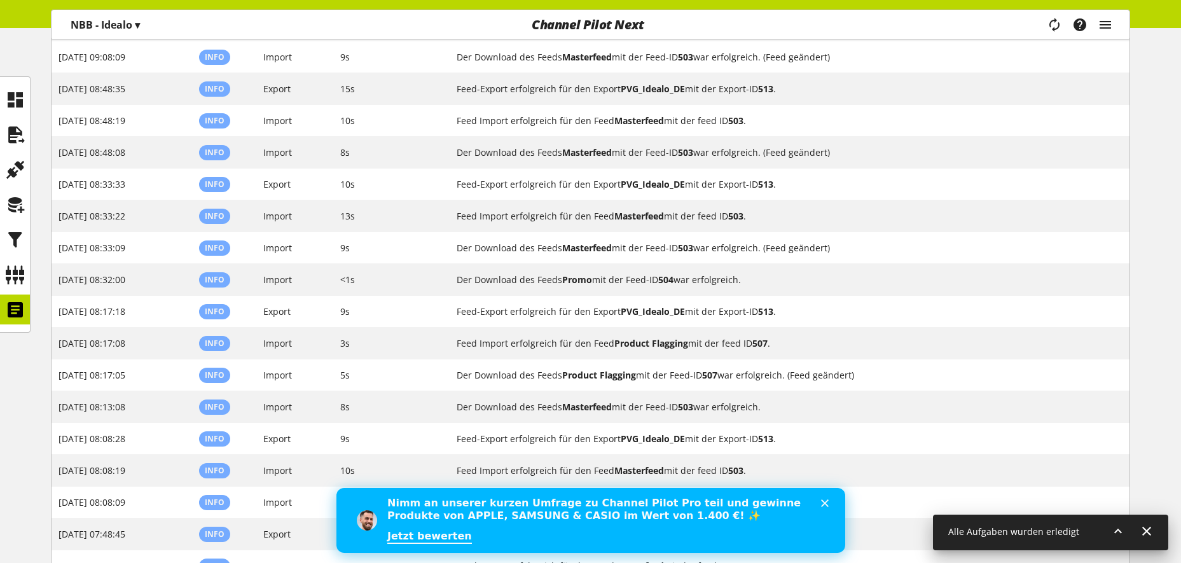
scroll to position [507, 0]
click at [6, 134] on icon at bounding box center [15, 134] width 20 height 25
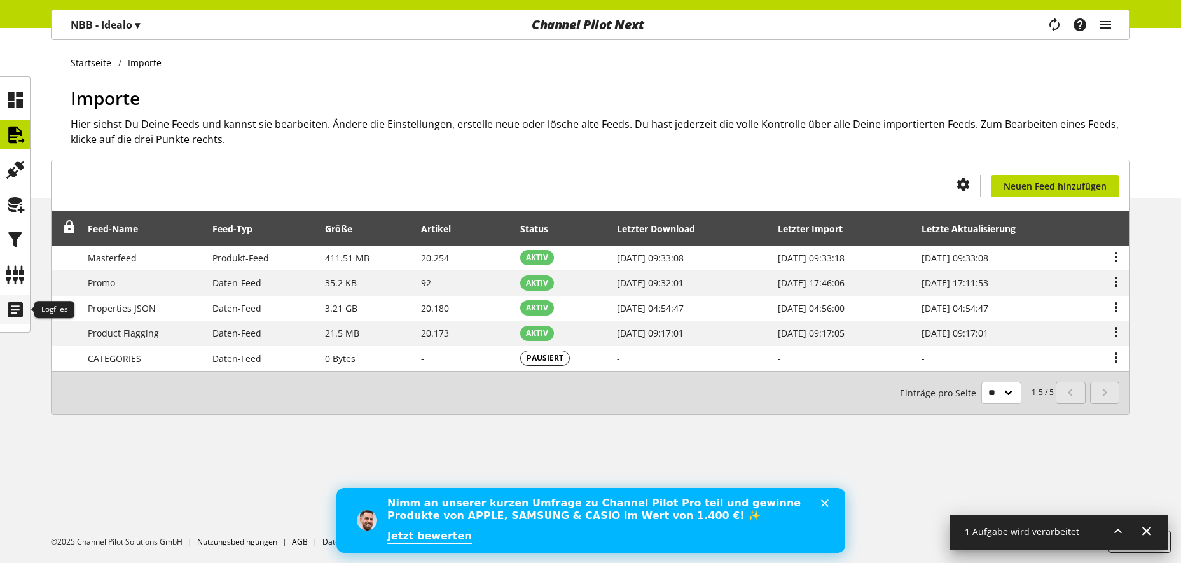
click at [17, 156] on icon at bounding box center [15, 309] width 20 height 25
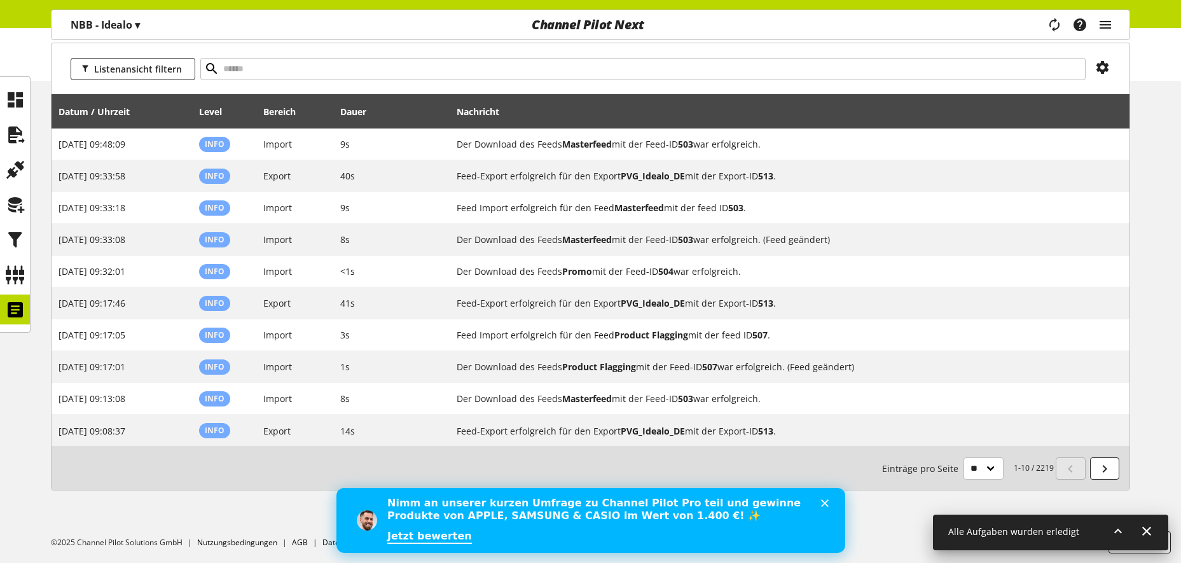
scroll to position [102, 0]
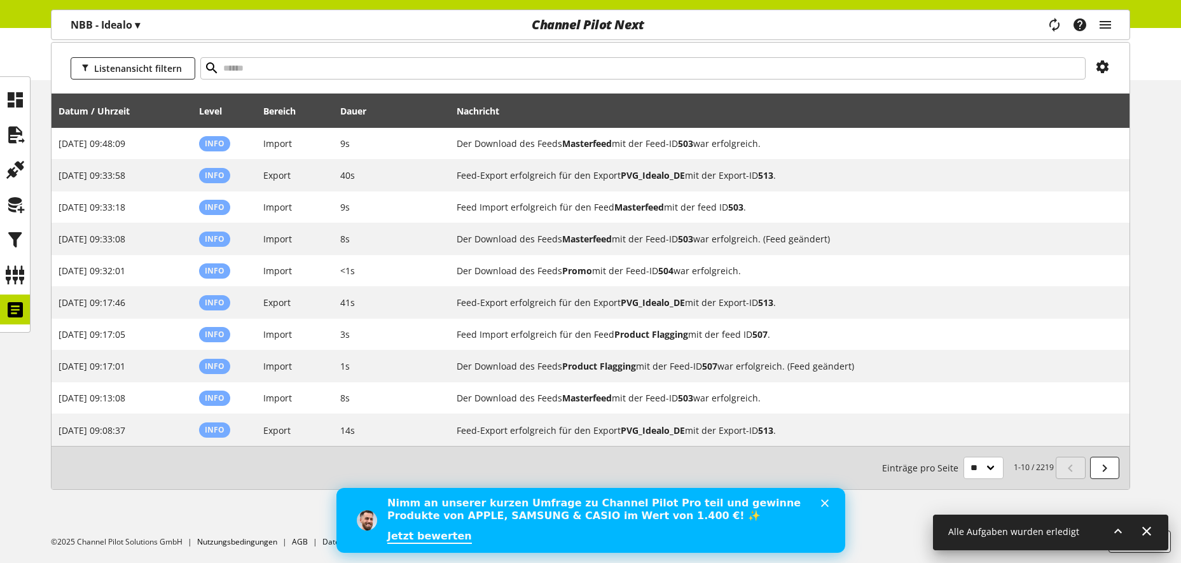
click at [1110, 156] on icon at bounding box center [1117, 531] width 15 height 23
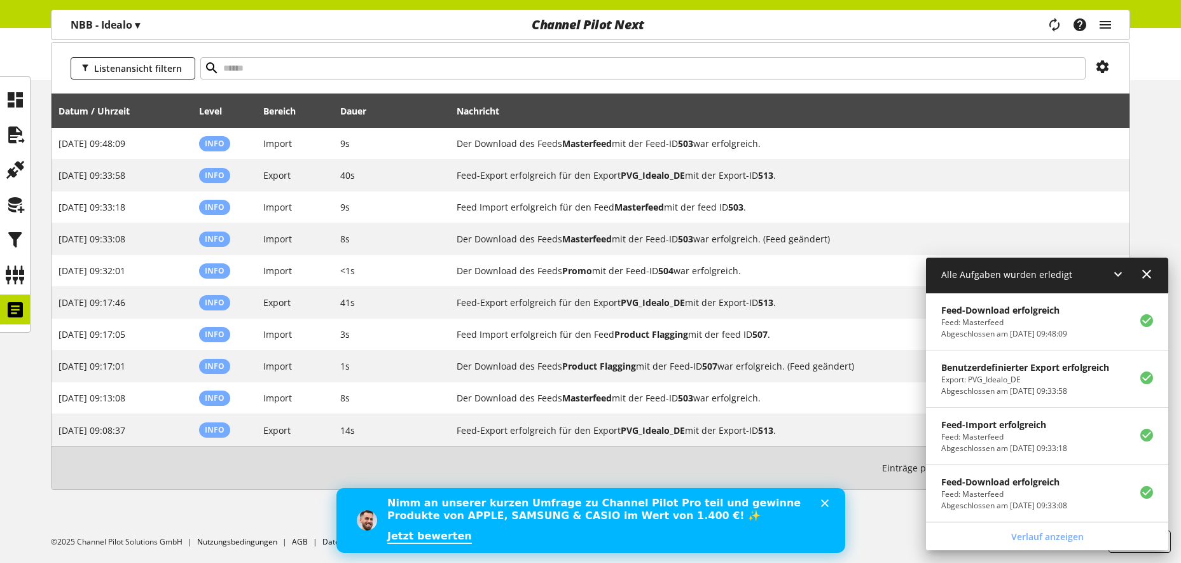
click at [1117, 156] on icon at bounding box center [1117, 274] width 15 height 23
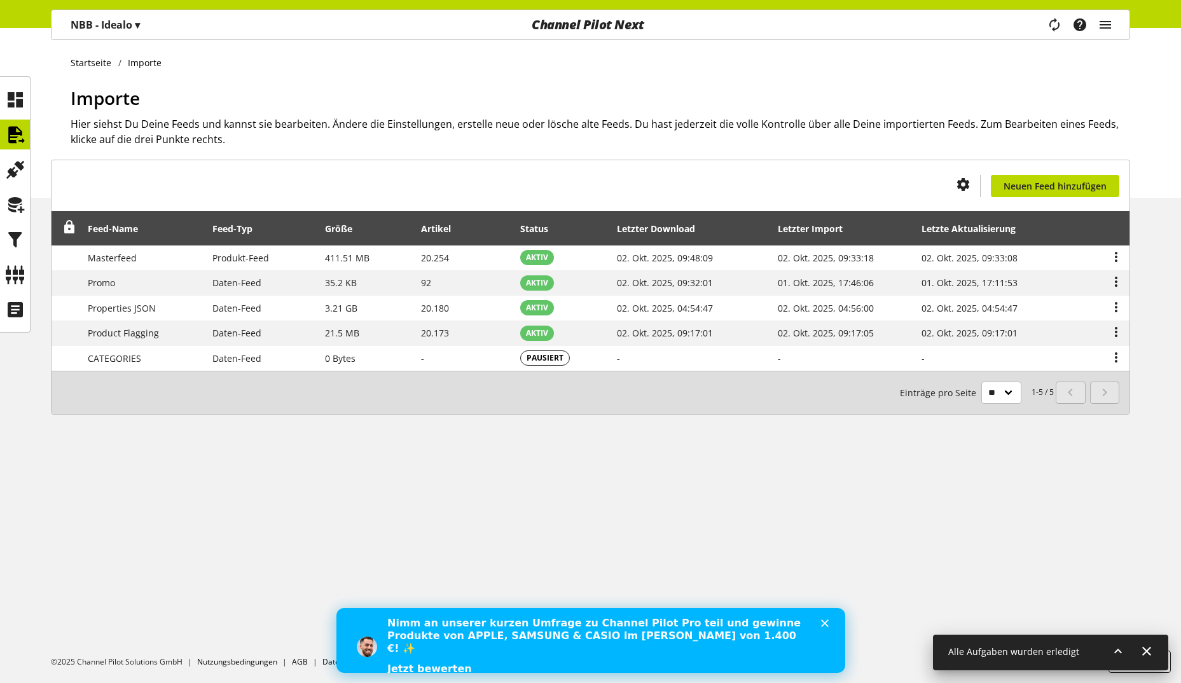
click at [1098, 24] on icon "main navigation" at bounding box center [1105, 24] width 15 height 23
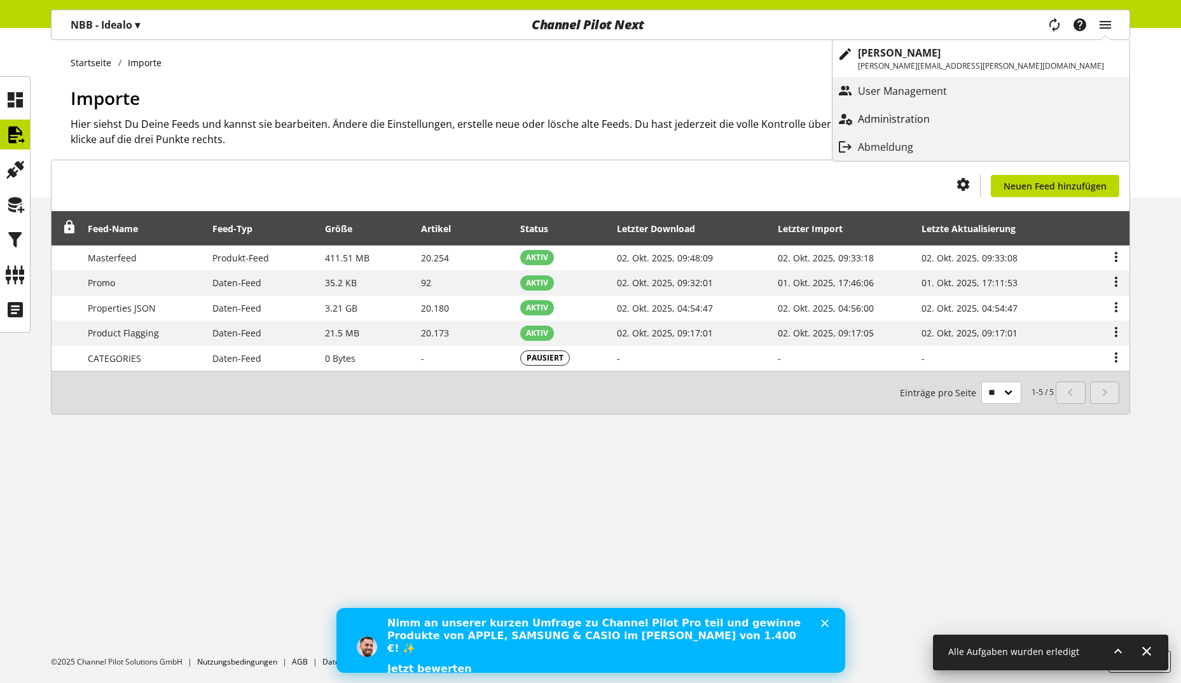
click at [955, 116] on p "Administration" at bounding box center [906, 118] width 97 height 15
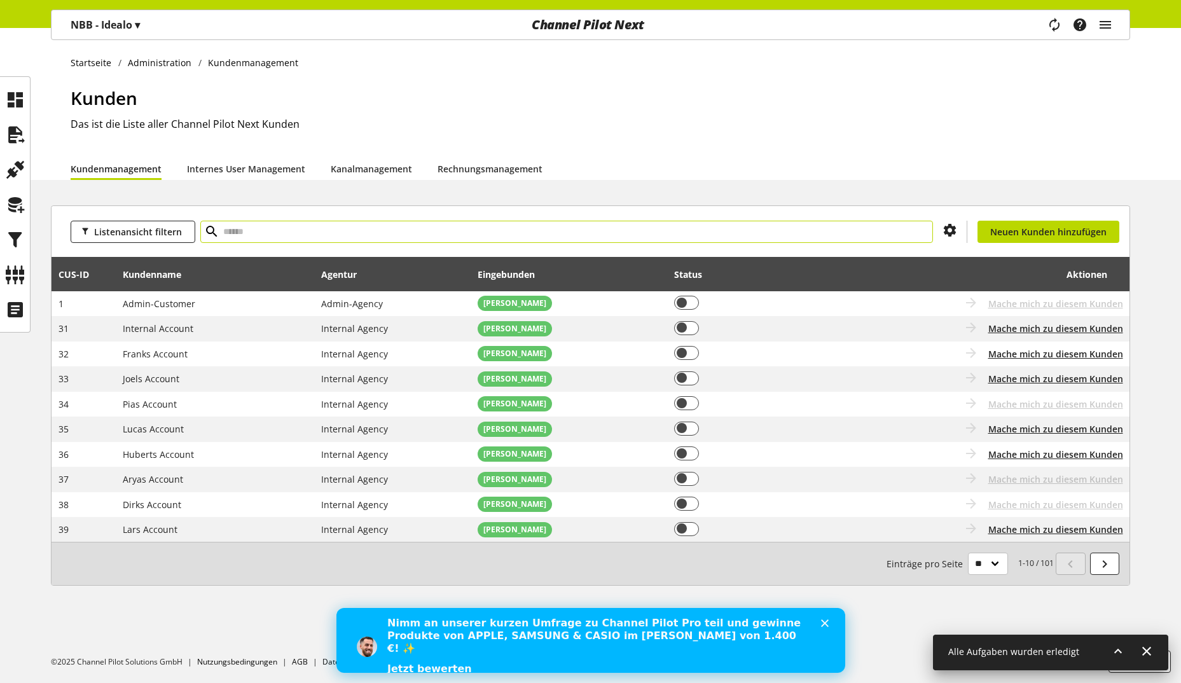
click at [298, 226] on input "text" at bounding box center [566, 232] width 733 height 22
type input "***"
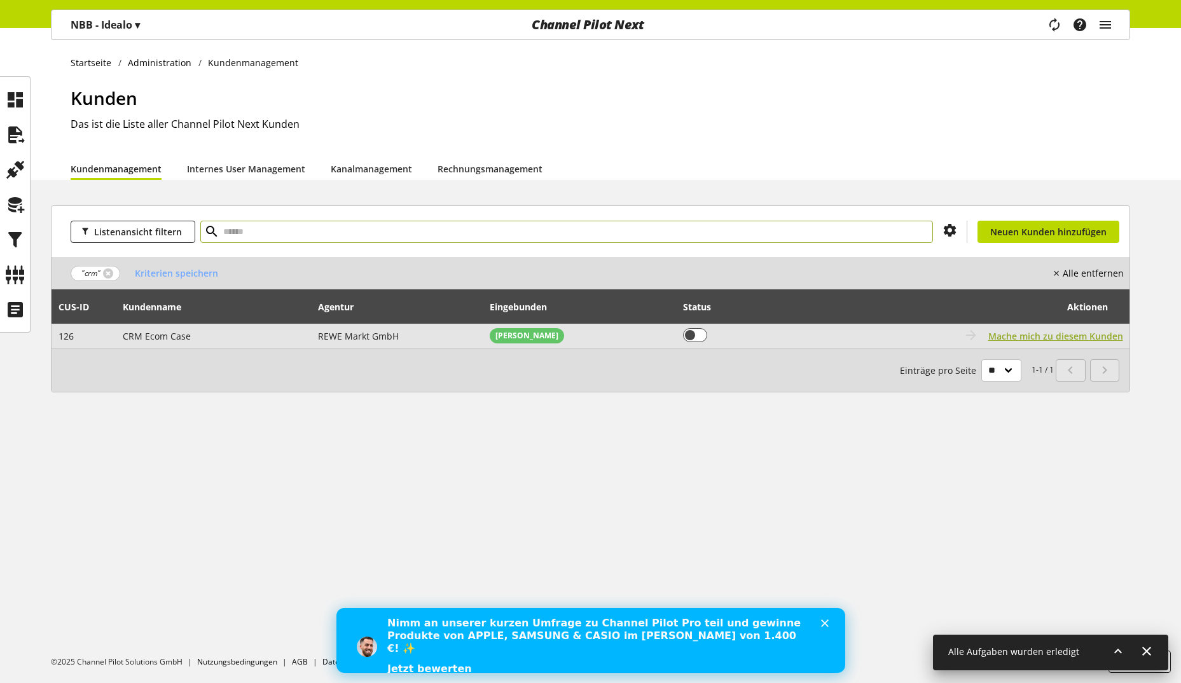
click at [1093, 339] on span "Mache mich zu diesem Kunden" at bounding box center [1055, 335] width 135 height 13
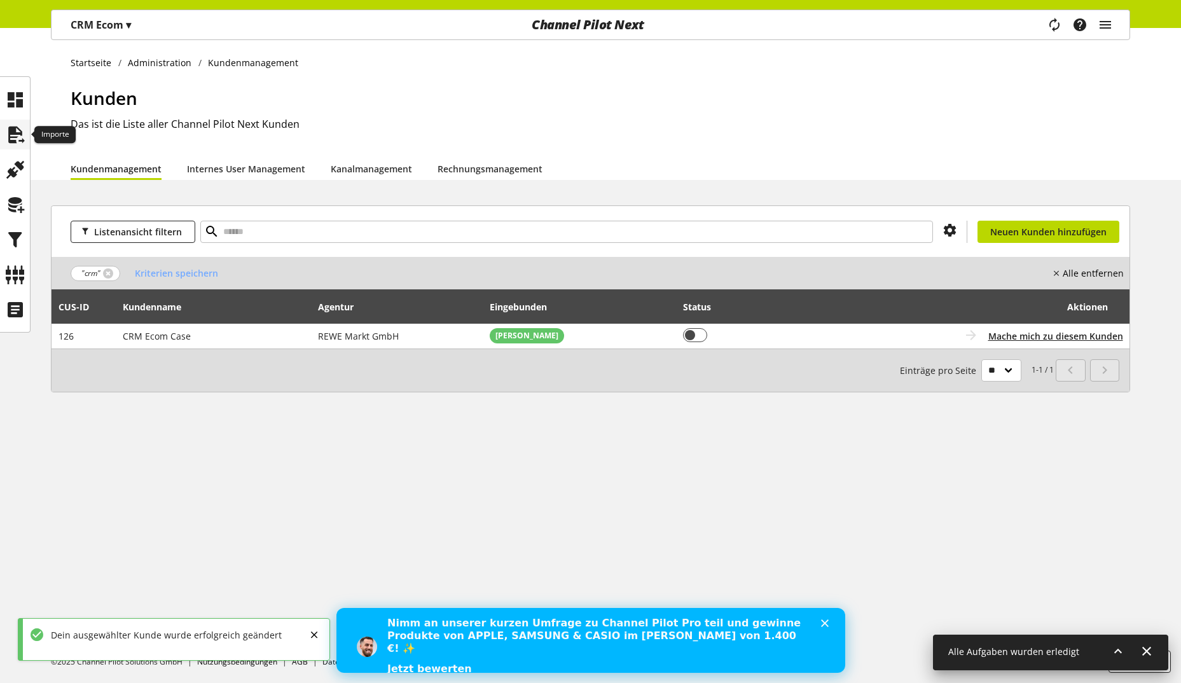
click at [14, 140] on icon at bounding box center [15, 134] width 20 height 25
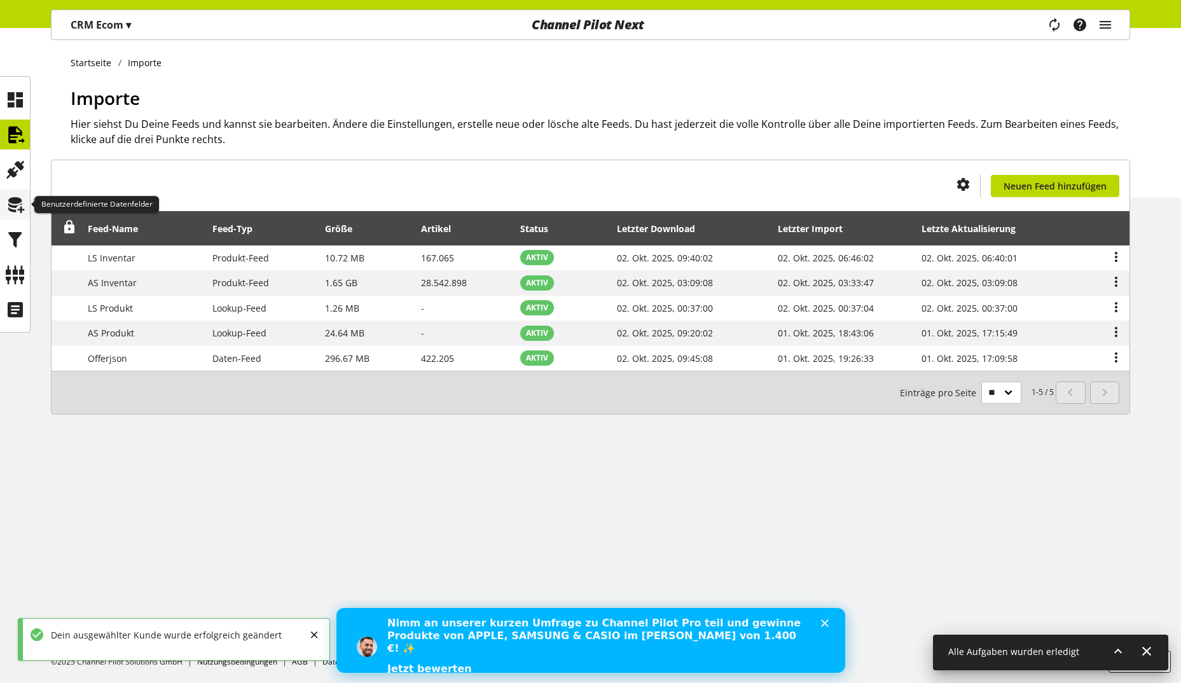
click at [15, 190] on div at bounding box center [15, 205] width 30 height 30
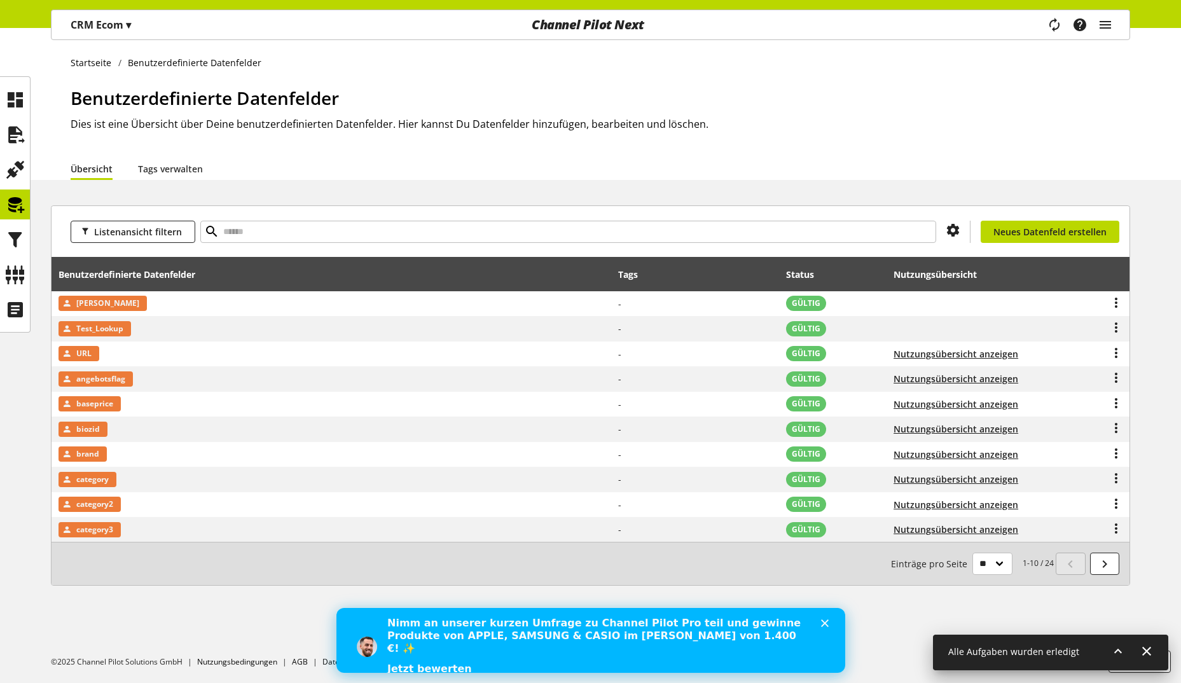
click at [114, 20] on p "CRM Ecom ▾" at bounding box center [101, 24] width 60 height 15
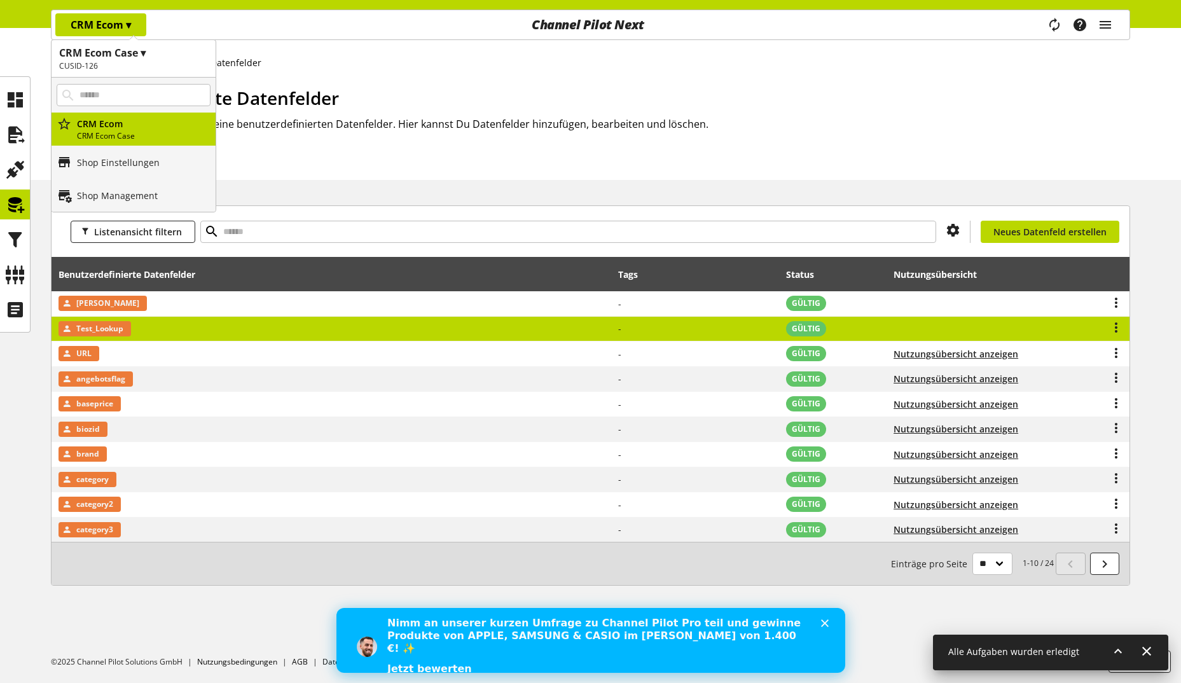
click at [223, 323] on td "Test_Lookup" at bounding box center [332, 329] width 560 height 25
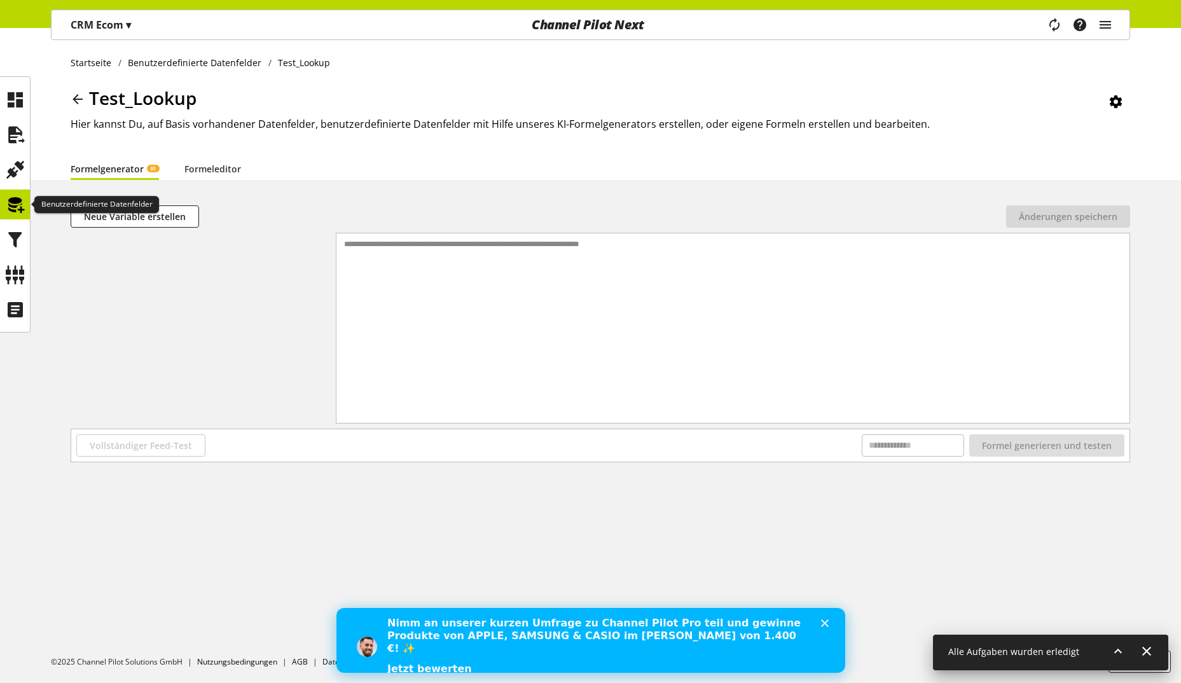
click at [20, 200] on icon at bounding box center [15, 204] width 20 height 25
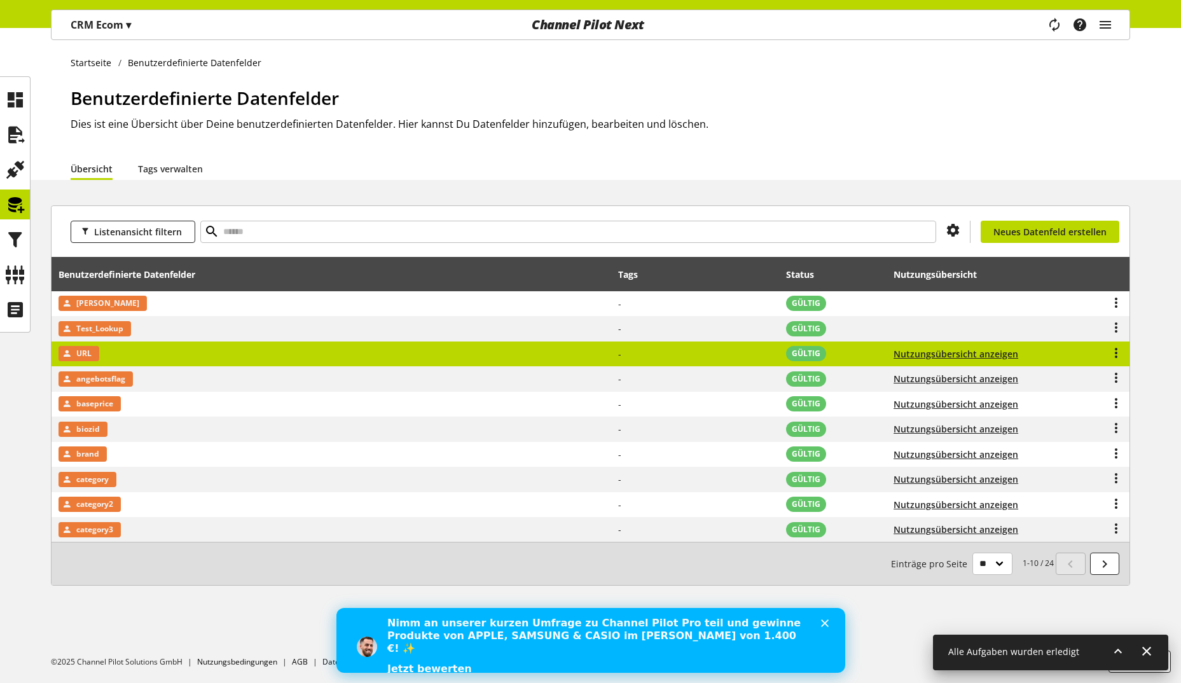
click at [240, 347] on td "URL" at bounding box center [332, 354] width 560 height 25
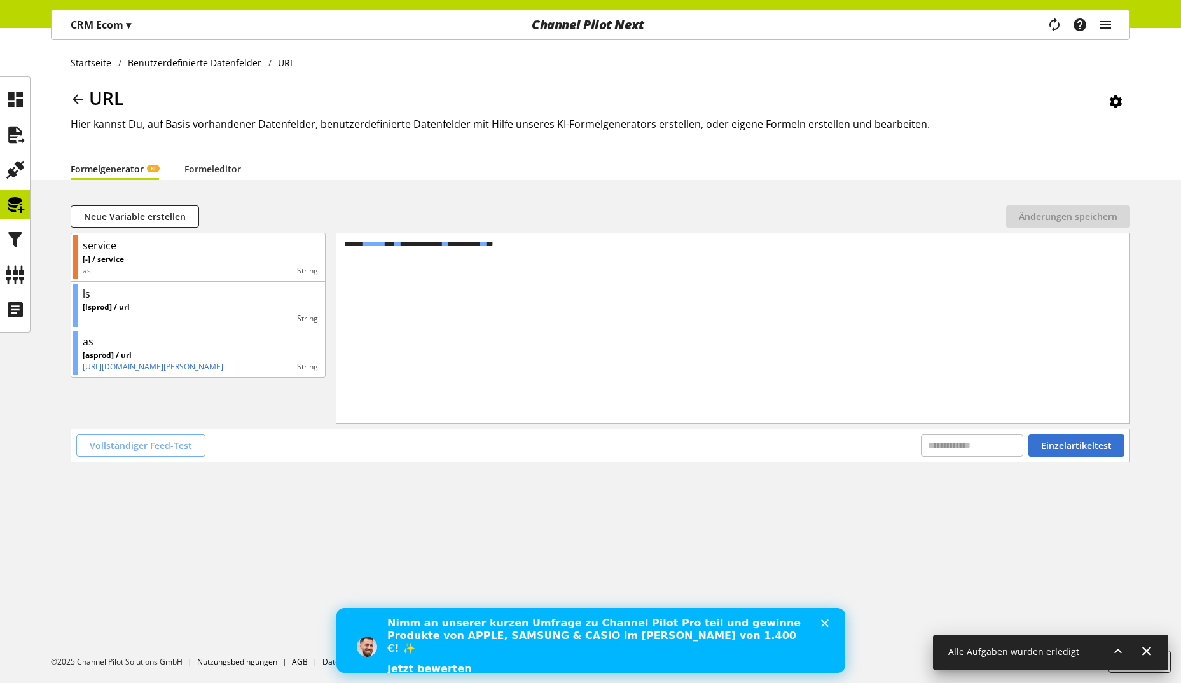
click at [197, 435] on button "Vollständiger Feed-Test" at bounding box center [140, 445] width 129 height 22
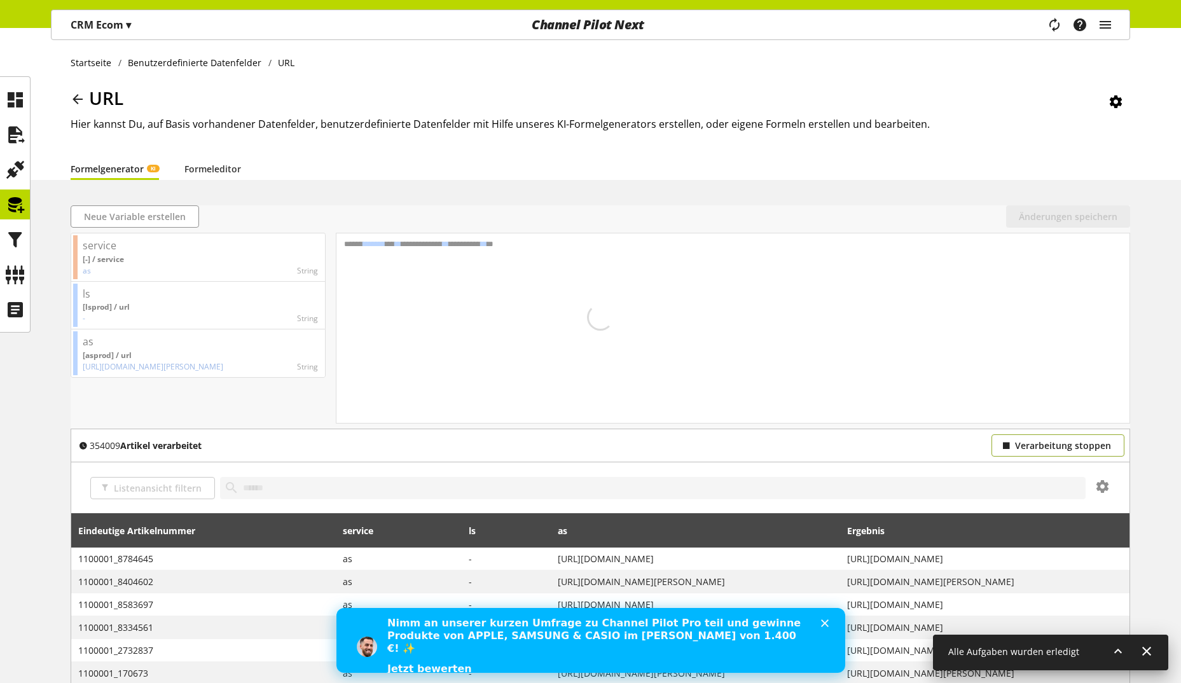
click at [1061, 445] on span "Verarbeitung stoppen" at bounding box center [1063, 445] width 96 height 13
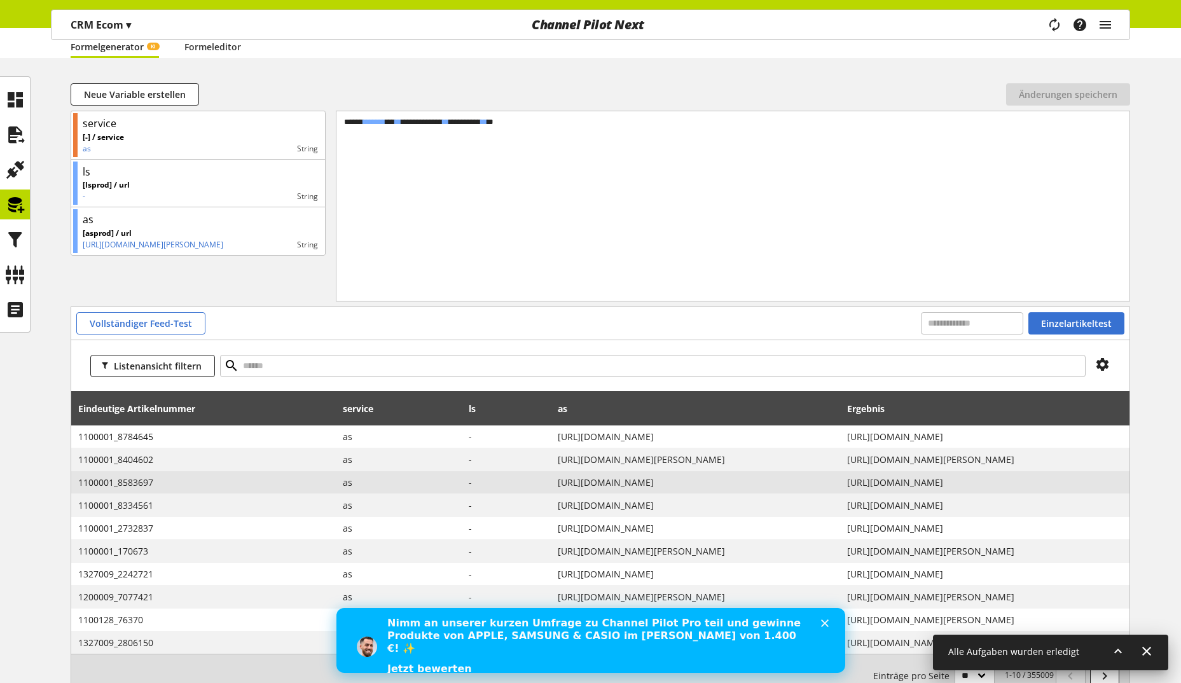
scroll to position [211, 0]
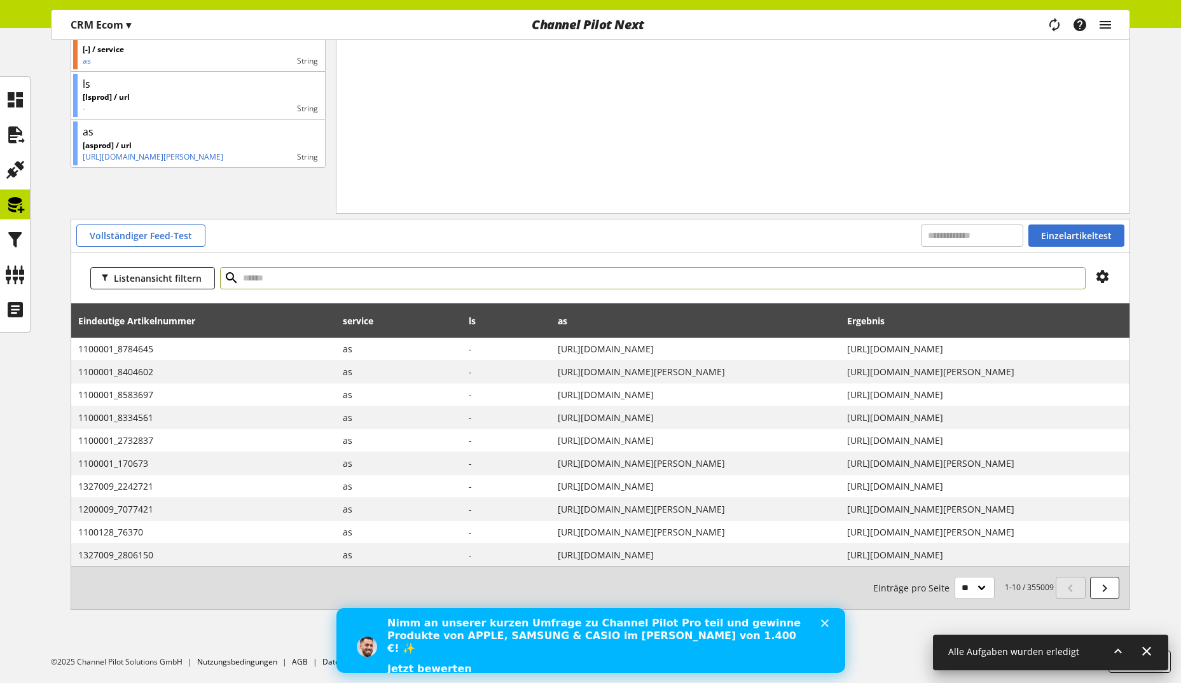
click at [350, 275] on input "text" at bounding box center [653, 278] width 866 height 22
type input "*********"
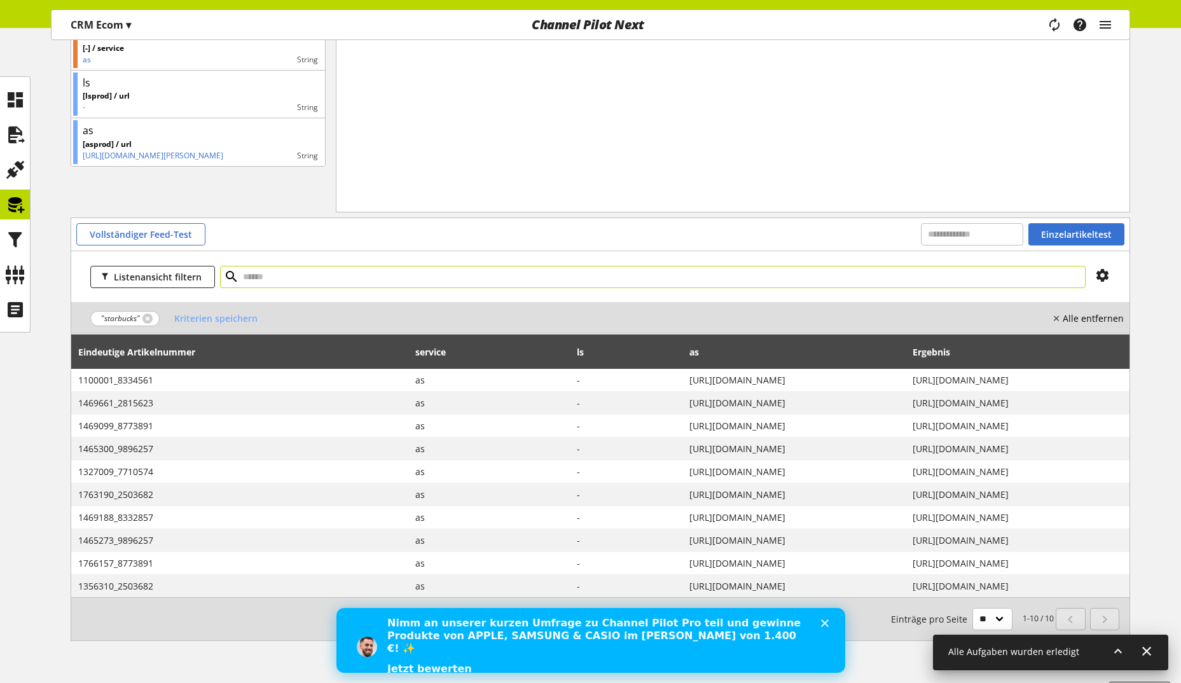
scroll to position [244, 0]
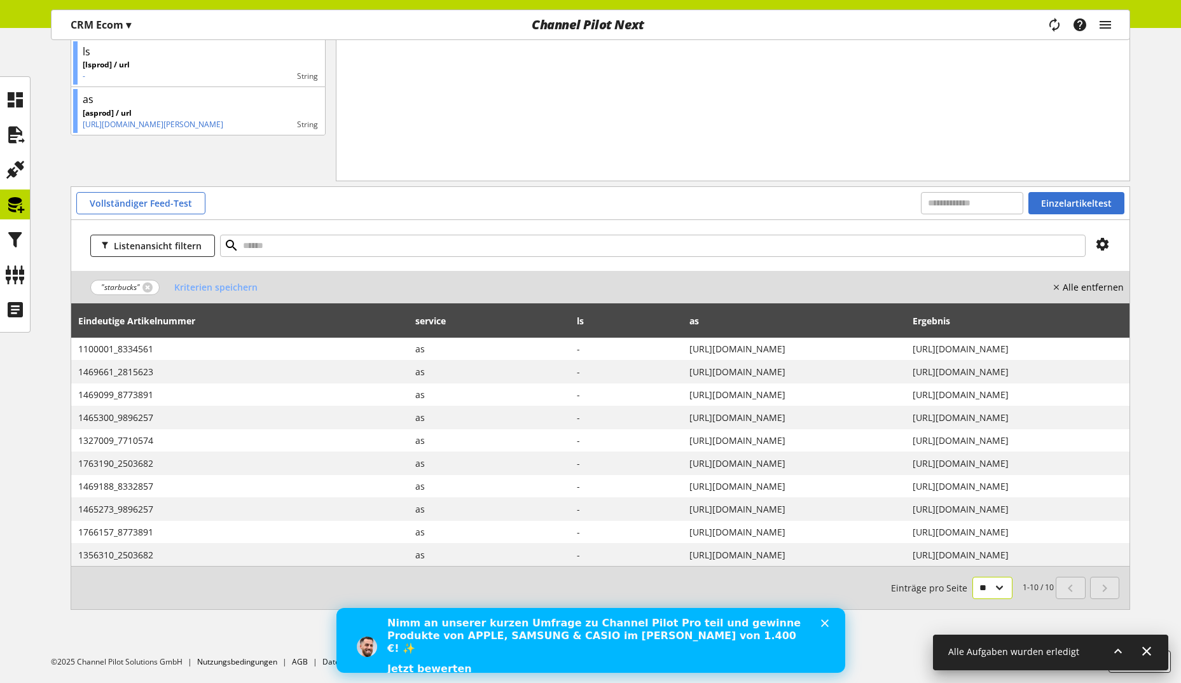
click at [995, 590] on select "** ** ** ***" at bounding box center [992, 588] width 40 height 22
select select "**"
click at [972, 577] on select "** ** ** ***" at bounding box center [992, 588] width 40 height 22
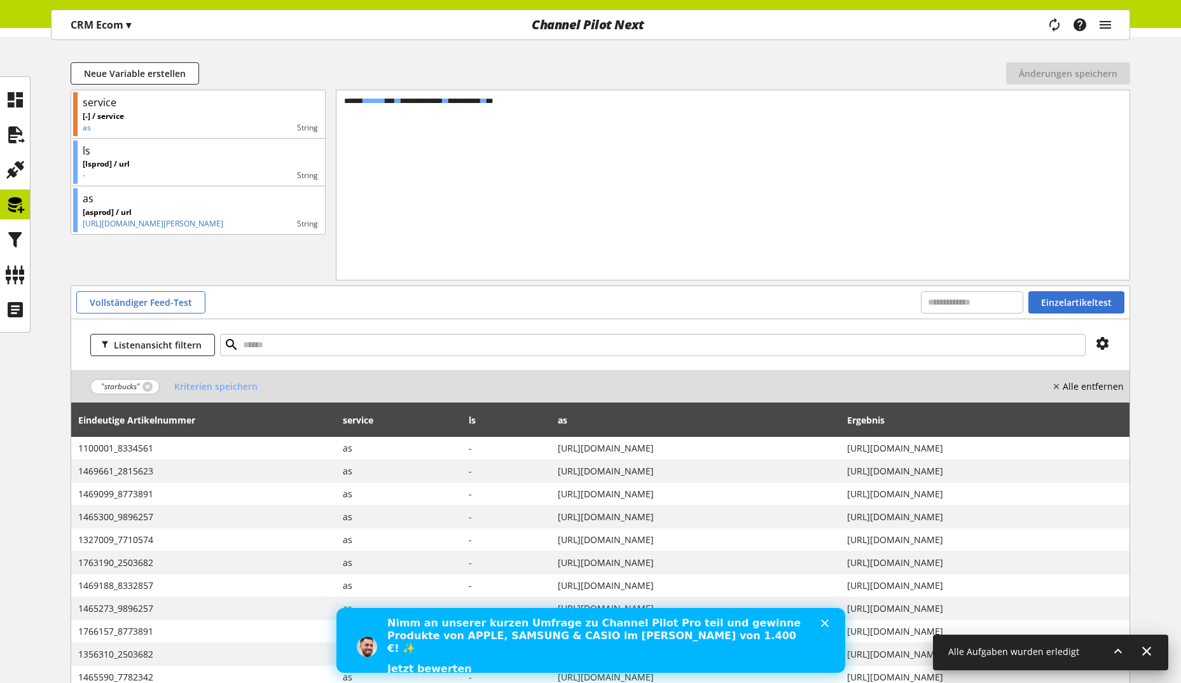
scroll to position [142, 0]
